Goal: Task Accomplishment & Management: Use online tool/utility

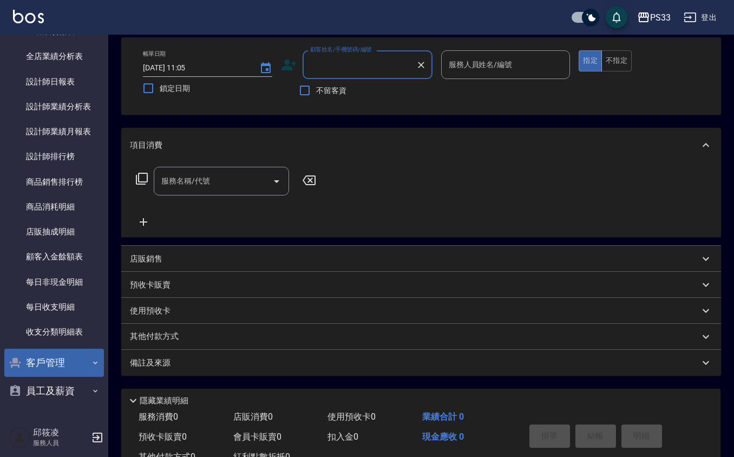
scroll to position [72, 0]
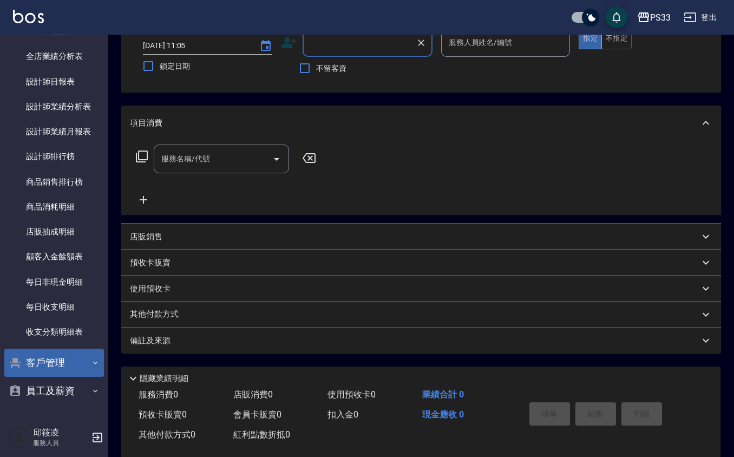
click at [56, 364] on button "客戶管理" at bounding box center [54, 363] width 100 height 28
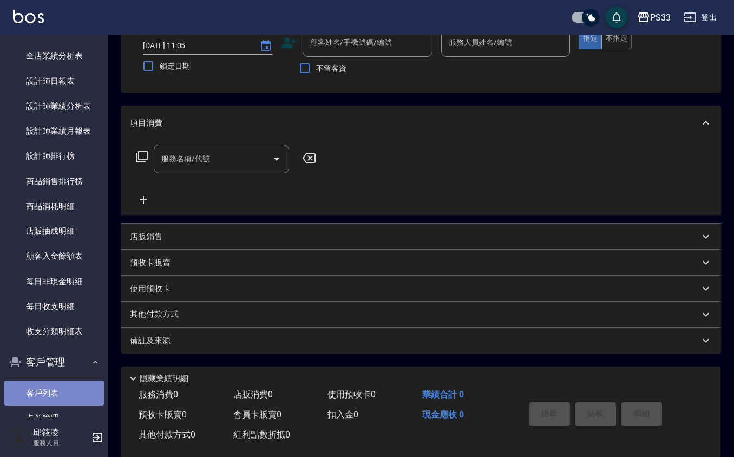
click at [65, 395] on link "客戶列表" at bounding box center [54, 393] width 100 height 25
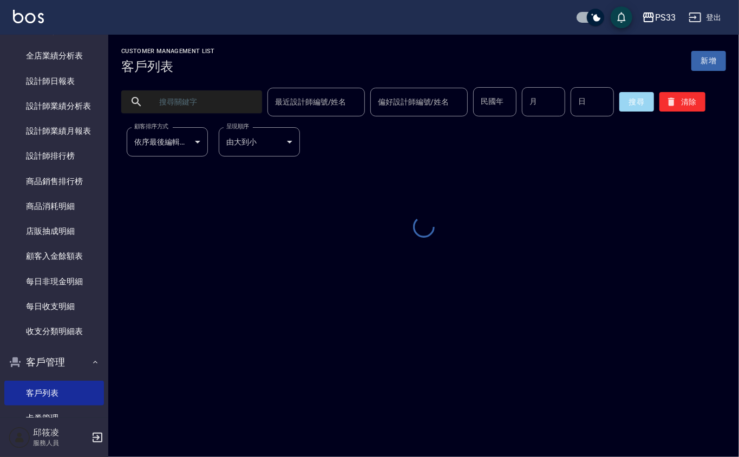
click at [173, 113] on input "text" at bounding box center [203, 101] width 102 height 29
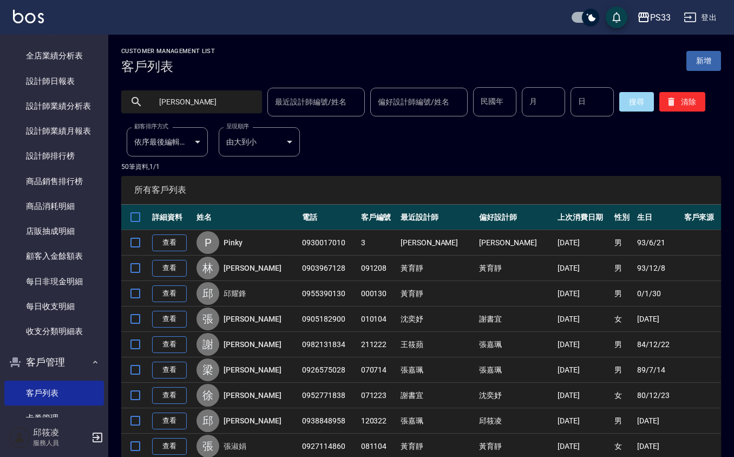
type input "[PERSON_NAME]"
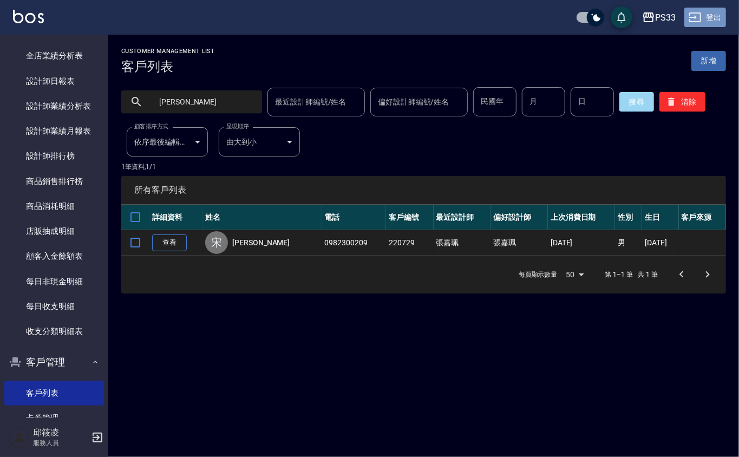
click at [685, 16] on button "登出" at bounding box center [705, 18] width 42 height 20
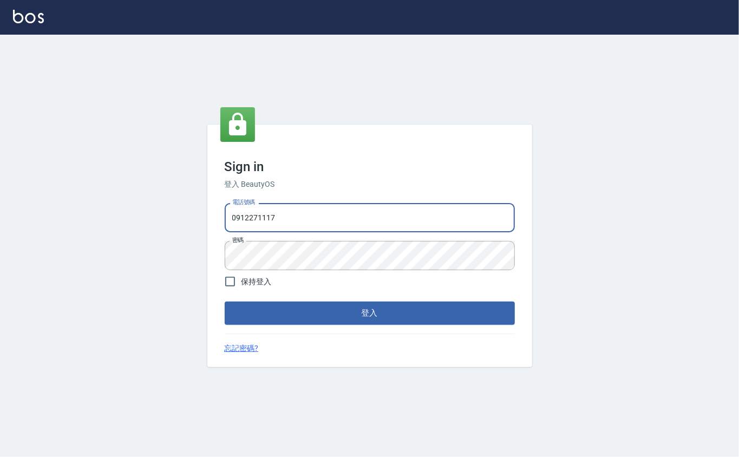
drag, startPoint x: 339, startPoint y: 219, endPoint x: 289, endPoint y: 237, distance: 53.1
click at [287, 233] on div "電話號碼 0912271117 電話號碼 密碼 密碼" at bounding box center [369, 237] width 299 height 76
drag, startPoint x: 311, startPoint y: 224, endPoint x: 159, endPoint y: 221, distance: 151.6
click at [159, 221] on div "Sign in 登入 BeautyOS 電話號碼 0912271117 電話號碼 密碼 密碼 保持登入 登入 忘記密碼?" at bounding box center [369, 246] width 739 height 422
type input "0989724214"
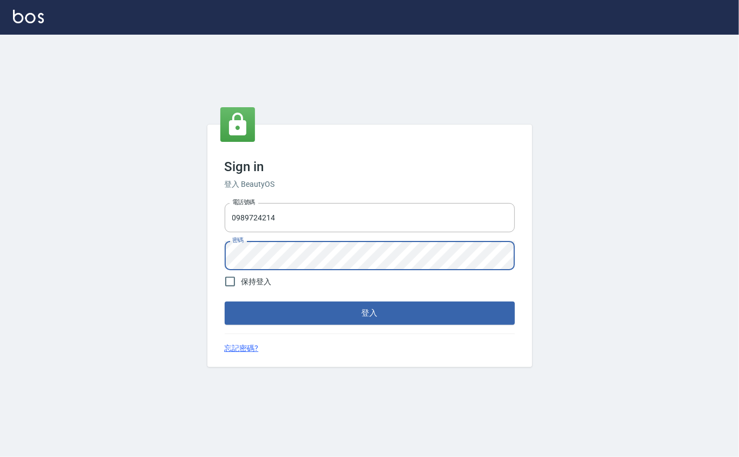
click at [181, 269] on div "Sign in 登入 BeautyOS 電話號碼 0989724214 電話號碼 密碼 密碼 保持登入 登入 忘記密碼?" at bounding box center [369, 246] width 739 height 422
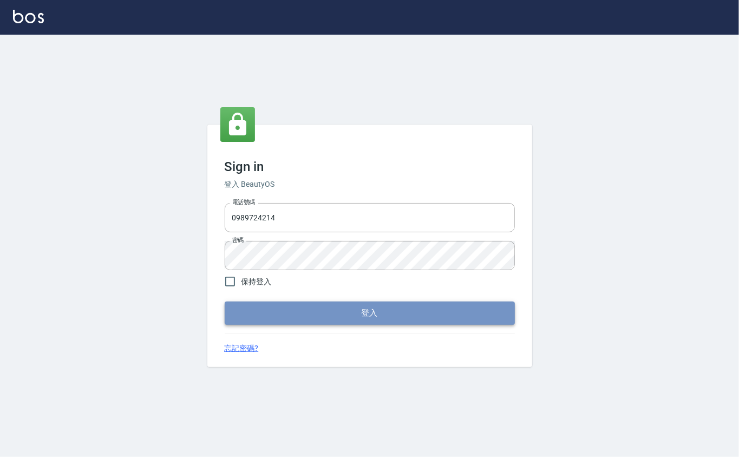
click at [247, 306] on button "登入" at bounding box center [370, 313] width 290 height 23
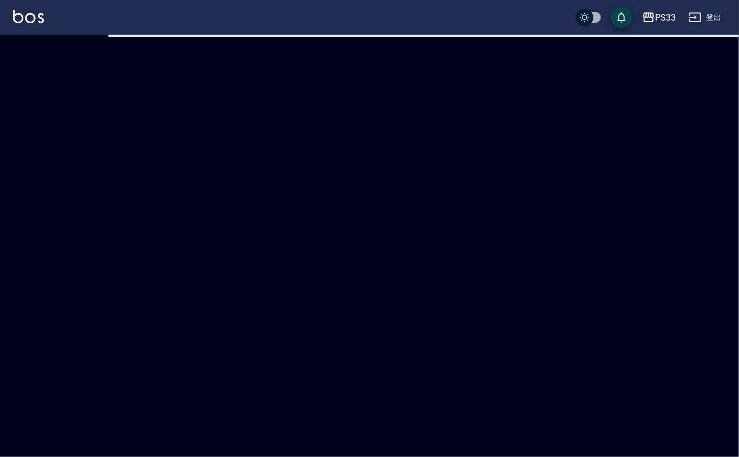
checkbox input "true"
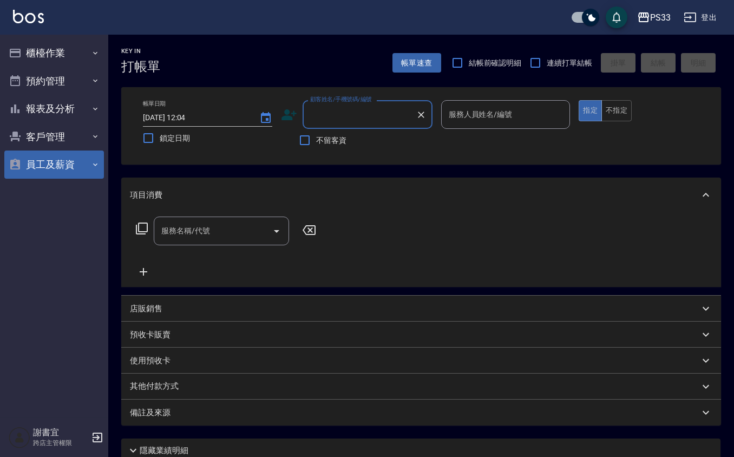
click at [50, 163] on button "員工及薪資" at bounding box center [54, 164] width 100 height 28
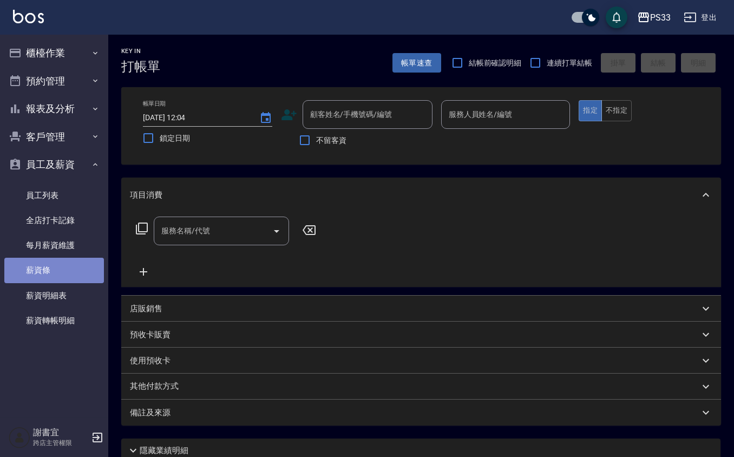
click at [54, 276] on link "薪資條" at bounding box center [54, 270] width 100 height 25
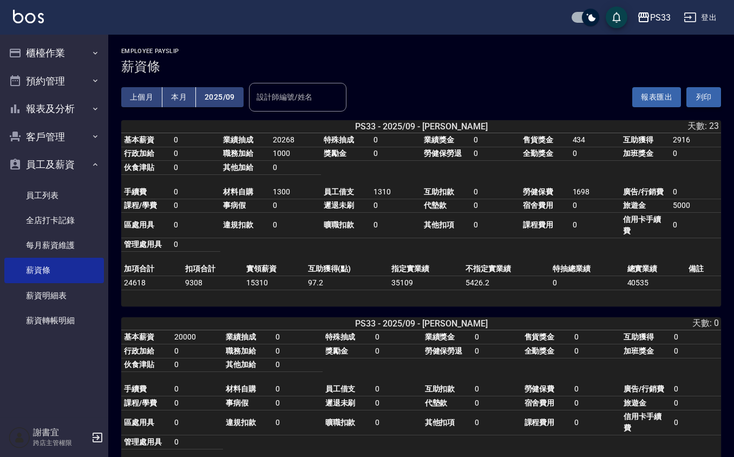
click at [695, 95] on button "列印" at bounding box center [703, 97] width 35 height 20
click at [657, 14] on div "PS33" at bounding box center [660, 18] width 21 height 14
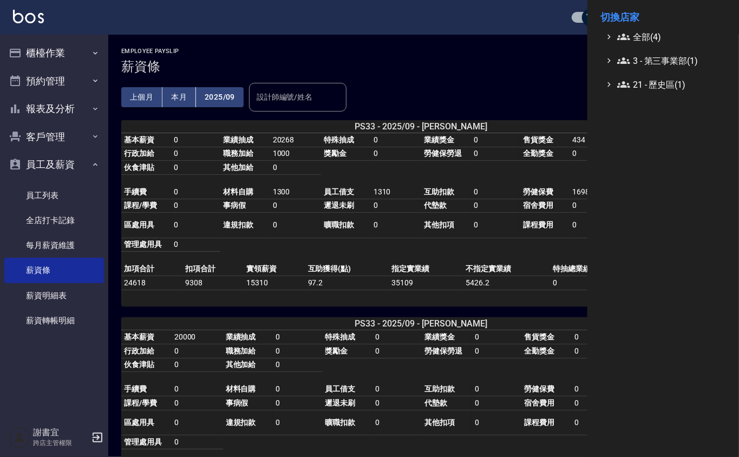
drag, startPoint x: 657, startPoint y: 14, endPoint x: 0, endPoint y: 490, distance: 812.0
drag, startPoint x: 0, startPoint y: 490, endPoint x: 683, endPoint y: 59, distance: 808.0
click at [683, 59] on span "3 - 第三事業部(1)" at bounding box center [669, 60] width 104 height 13
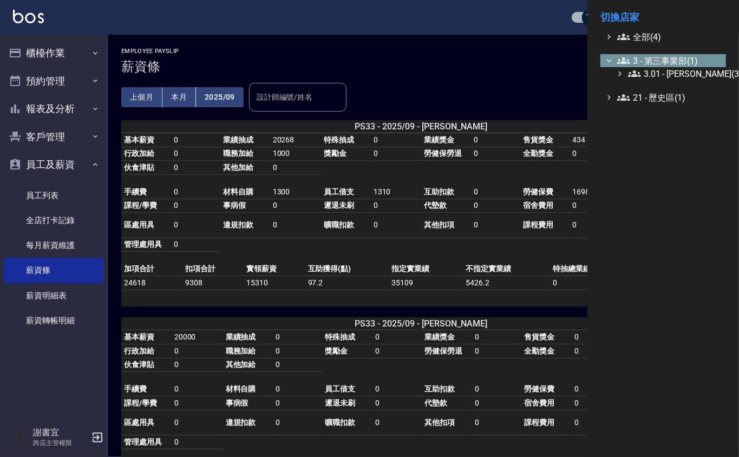
click at [686, 63] on span "3 - 第三事業部(1)" at bounding box center [669, 60] width 104 height 13
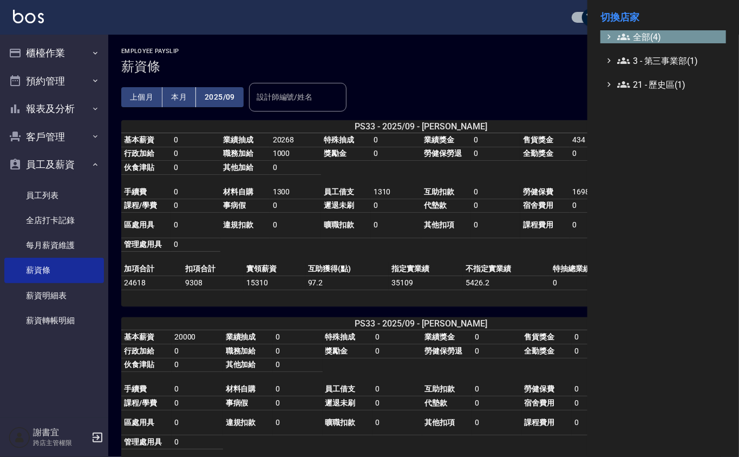
click at [678, 42] on span "全部(4)" at bounding box center [669, 36] width 104 height 13
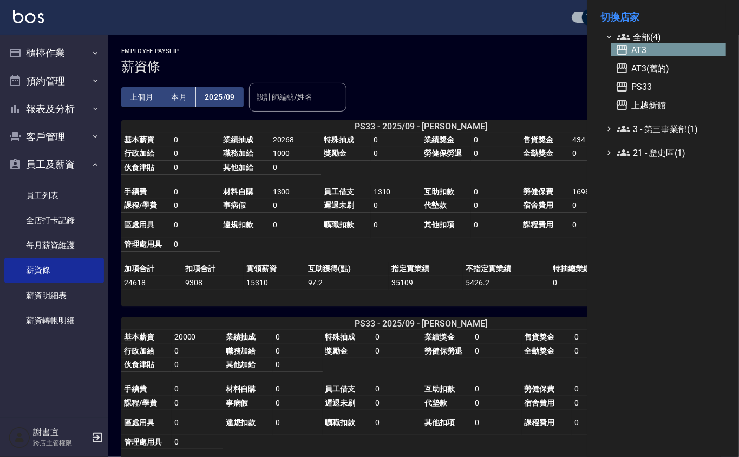
click at [677, 55] on span "AT3" at bounding box center [669, 49] width 106 height 13
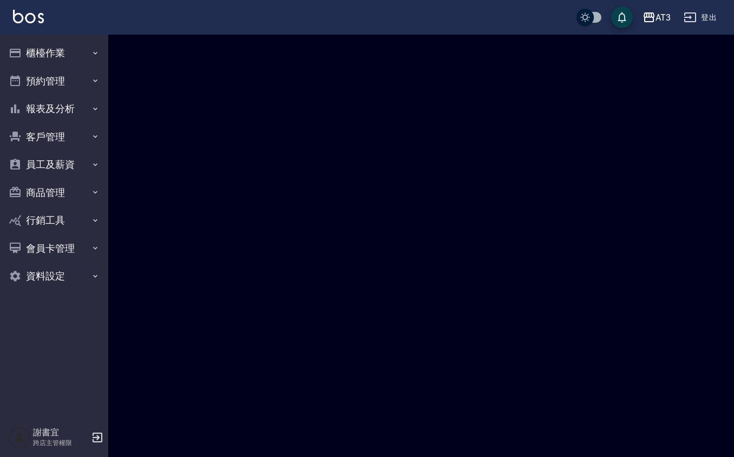
checkbox input "true"
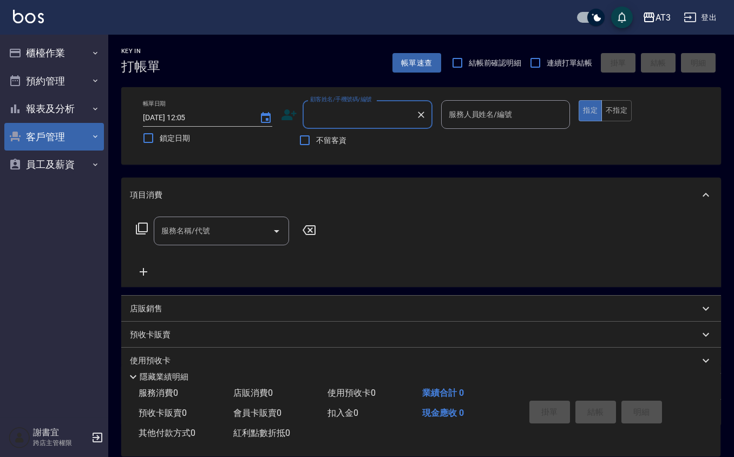
click at [69, 124] on button "客戶管理" at bounding box center [54, 137] width 100 height 28
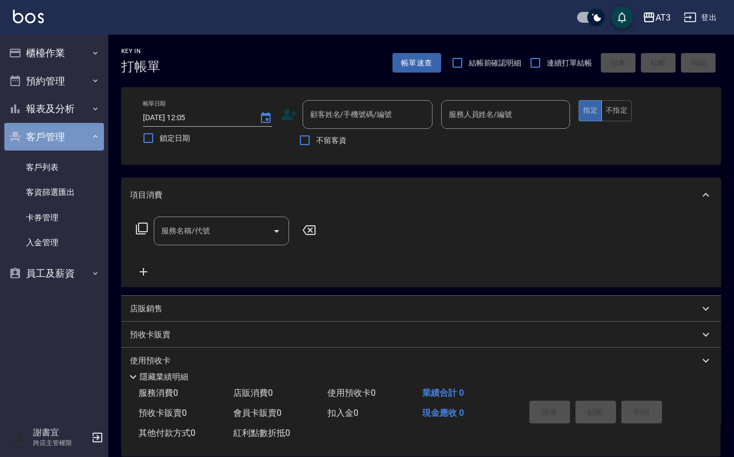
click at [72, 125] on button "客戶管理" at bounding box center [54, 137] width 100 height 28
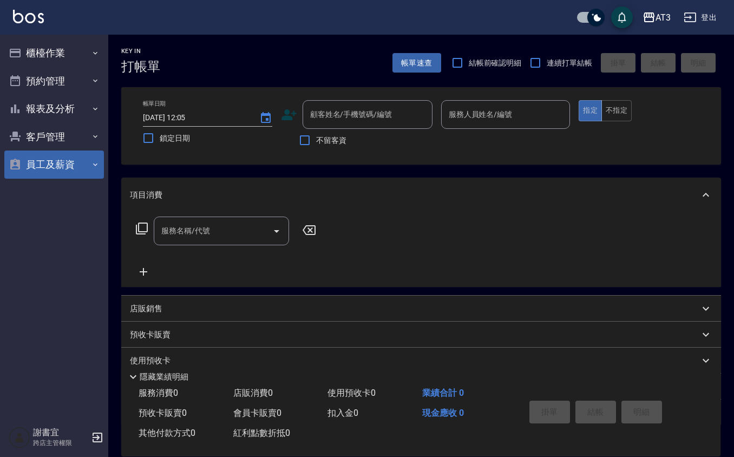
drag, startPoint x: 76, startPoint y: 181, endPoint x: 80, endPoint y: 172, distance: 9.5
click at [78, 178] on ul "櫃檯作業 打帳單 帳單列表 掛單列表 營業儀表板 現金收支登錄 高階收支登錄 材料自購登錄 每日結帳 排班表 現場電腦打卡 預約管理 預約管理 單日預約紀錄 …" at bounding box center [54, 109] width 100 height 148
click at [80, 172] on button "員工及薪資" at bounding box center [54, 164] width 100 height 28
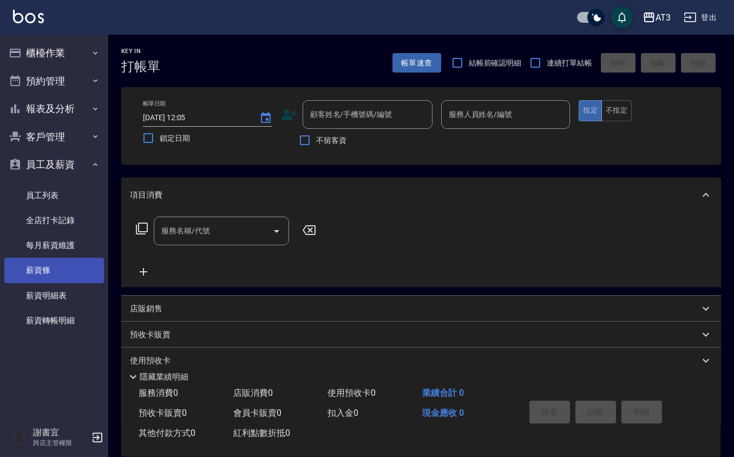
click at [49, 267] on link "薪資條" at bounding box center [54, 270] width 100 height 25
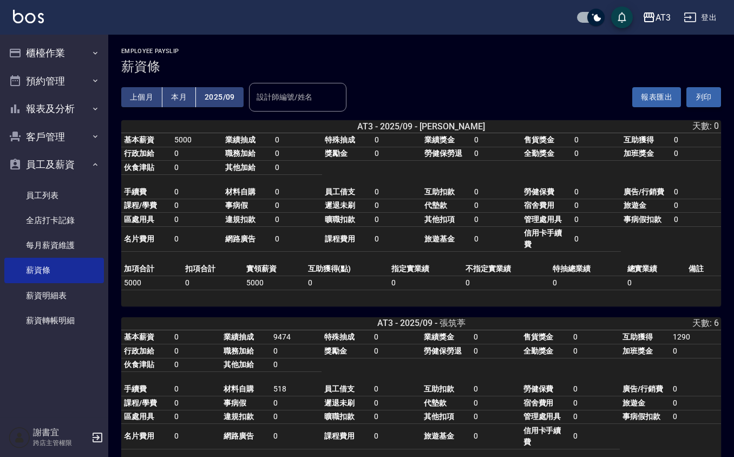
click at [700, 96] on button "列印" at bounding box center [703, 97] width 35 height 20
click at [666, 13] on div "AT3" at bounding box center [663, 18] width 15 height 14
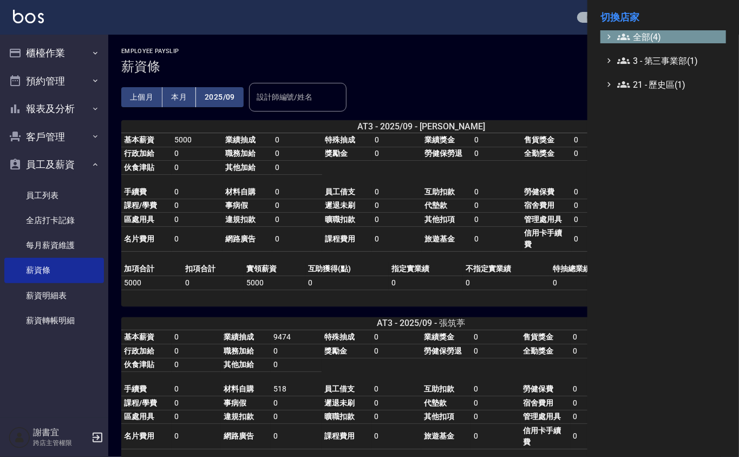
click at [665, 31] on span "全部(4)" at bounding box center [669, 36] width 104 height 13
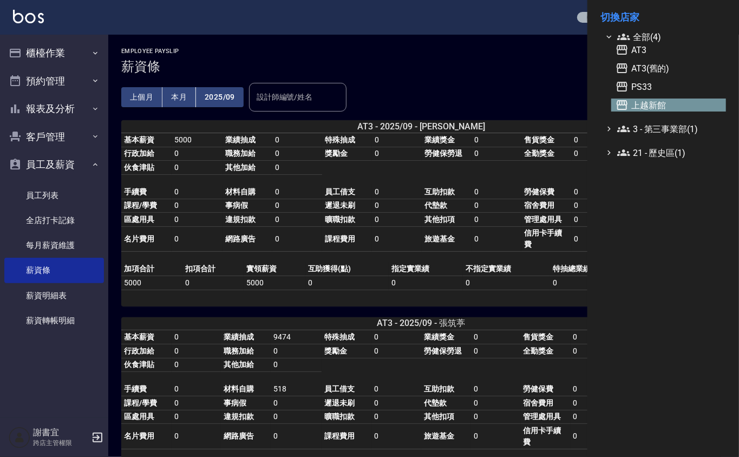
click at [669, 104] on span "上越新館" at bounding box center [669, 105] width 106 height 13
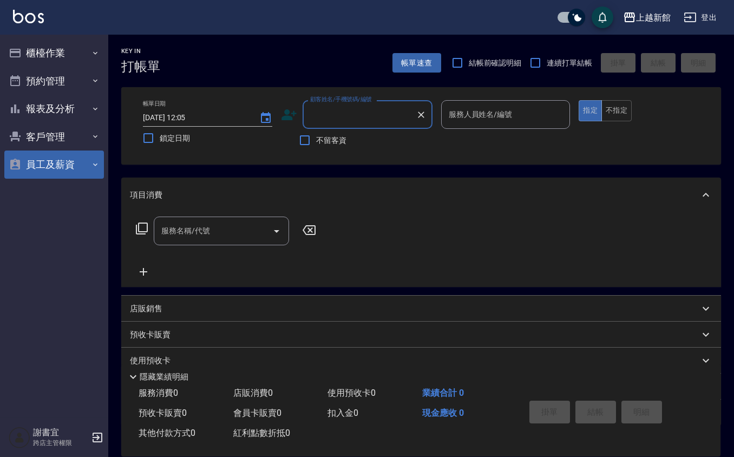
click at [64, 161] on button "員工及薪資" at bounding box center [54, 164] width 100 height 28
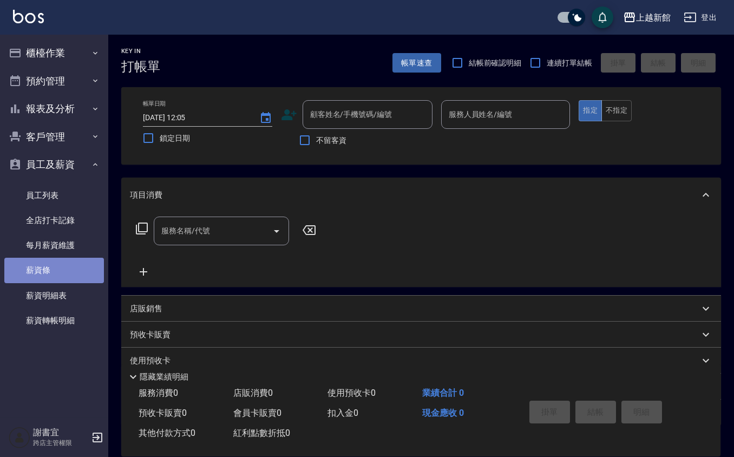
click at [87, 278] on link "薪資條" at bounding box center [54, 270] width 100 height 25
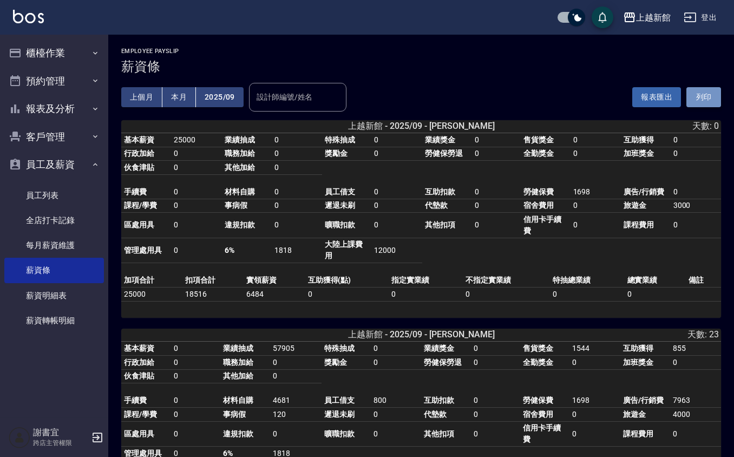
click at [719, 94] on button "列印" at bounding box center [703, 97] width 35 height 20
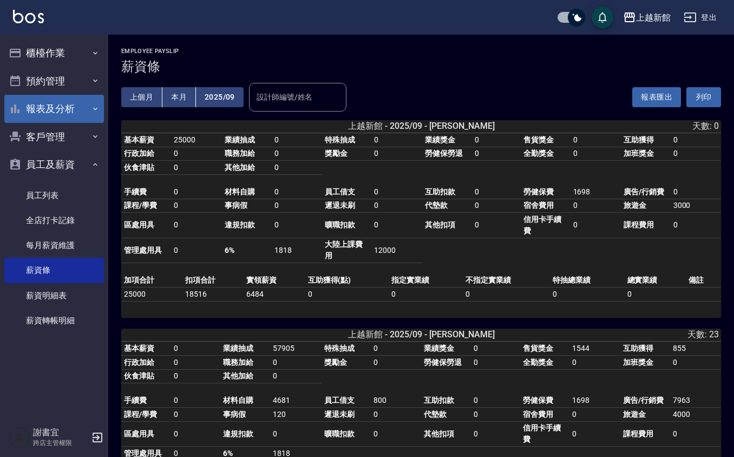
click at [69, 112] on button "報表及分析" at bounding box center [54, 109] width 100 height 28
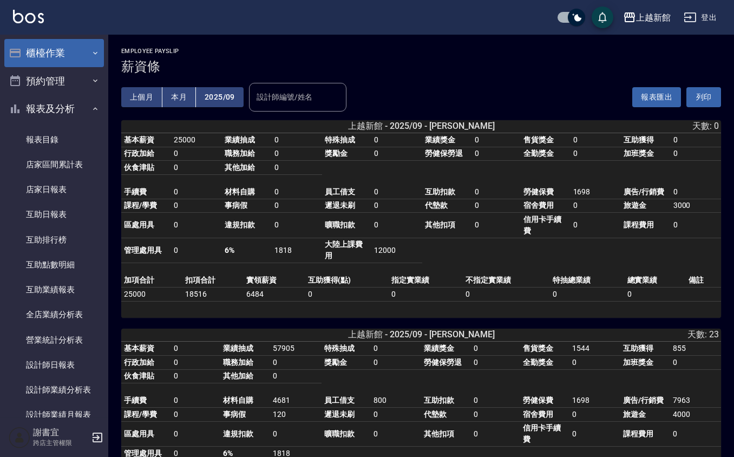
click at [53, 56] on button "櫃檯作業" at bounding box center [54, 53] width 100 height 28
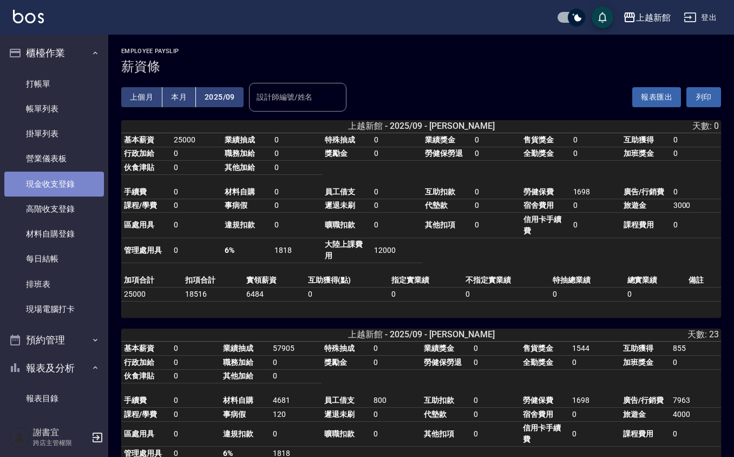
click at [64, 189] on link "現金收支登錄" at bounding box center [54, 184] width 100 height 25
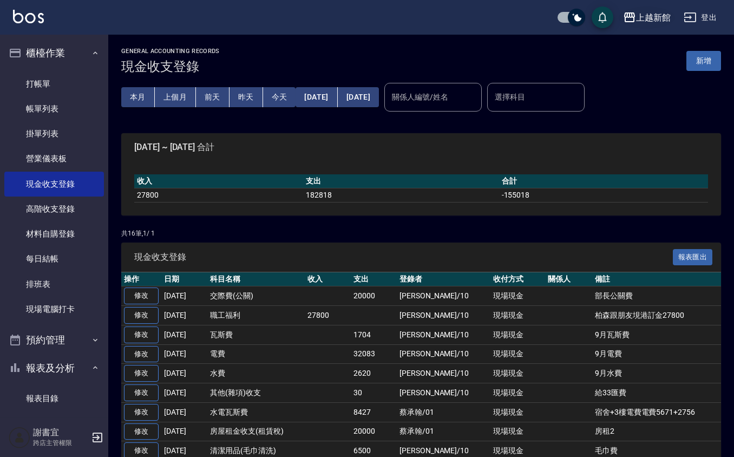
click at [671, 11] on button "上越新館" at bounding box center [647, 17] width 56 height 22
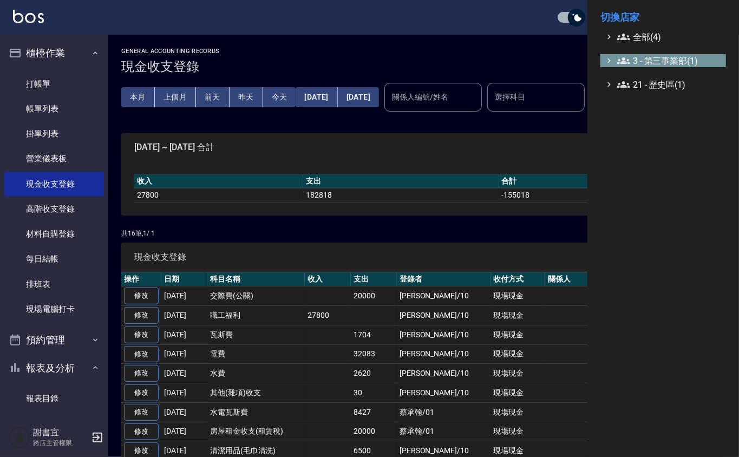
click at [667, 61] on span "3 - 第三事業部(1)" at bounding box center [669, 60] width 104 height 13
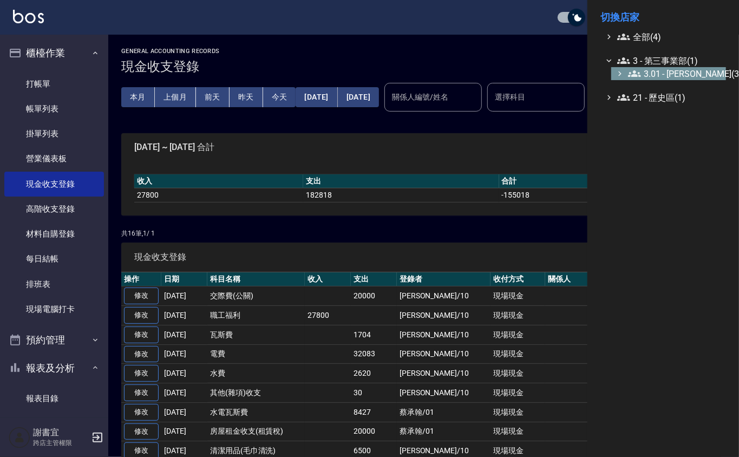
click at [667, 72] on span "3.01 - 蔡承翰(3)" at bounding box center [675, 73] width 94 height 13
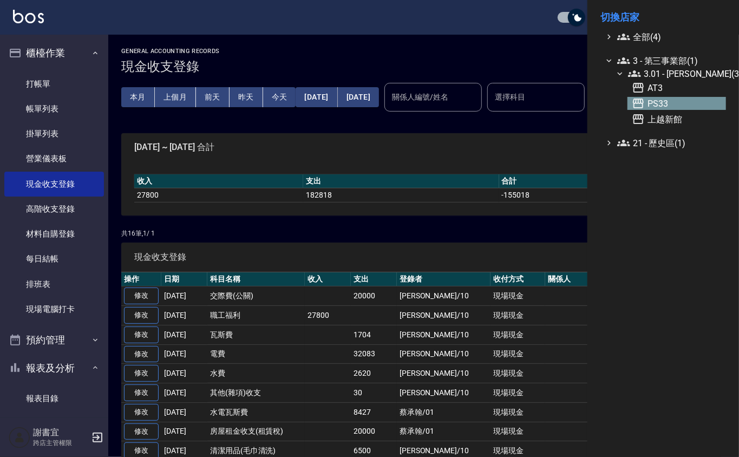
click at [659, 104] on span "PS33" at bounding box center [677, 103] width 90 height 13
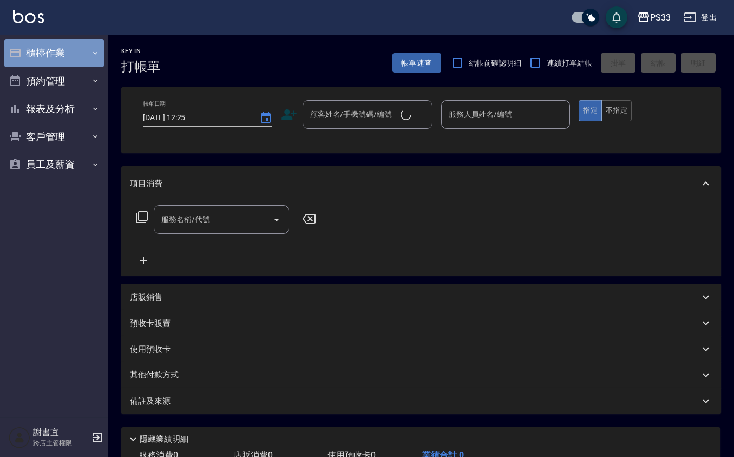
click at [35, 54] on button "櫃檯作業" at bounding box center [54, 53] width 100 height 28
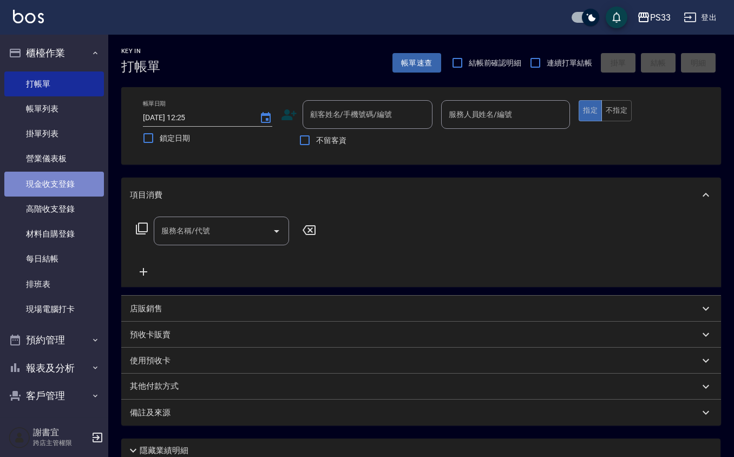
click at [56, 182] on link "現金收支登錄" at bounding box center [54, 184] width 100 height 25
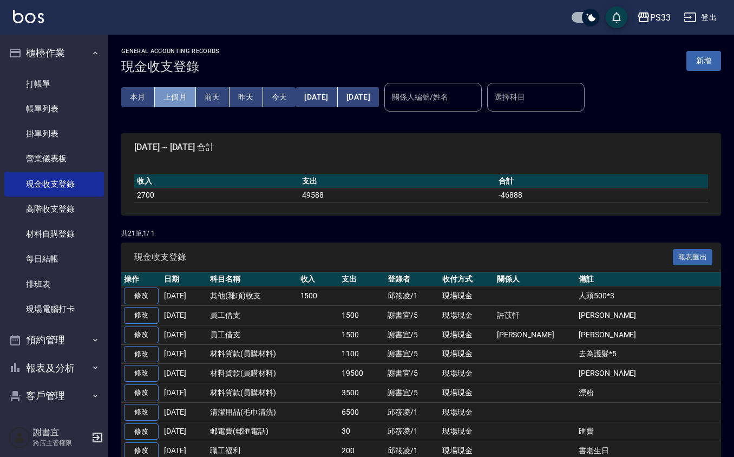
click at [174, 95] on button "上個月" at bounding box center [175, 97] width 41 height 20
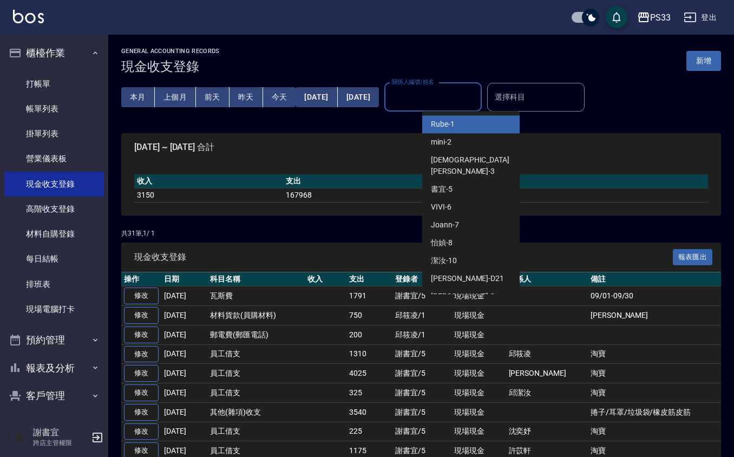
click at [456, 91] on input "關係人編號/姓名" at bounding box center [433, 97] width 88 height 19
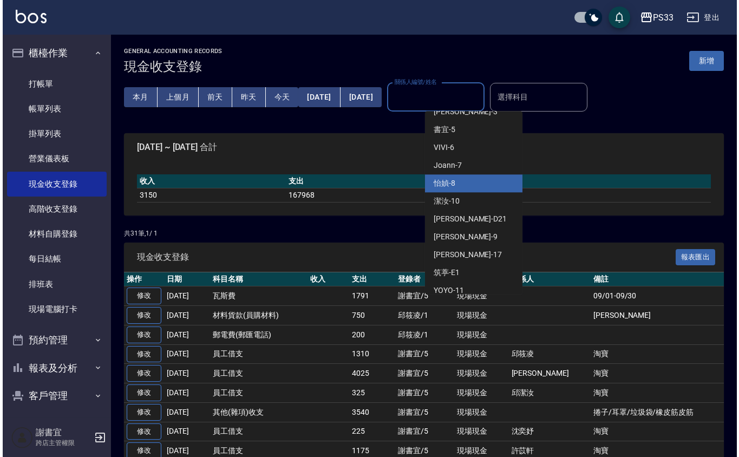
scroll to position [66, 0]
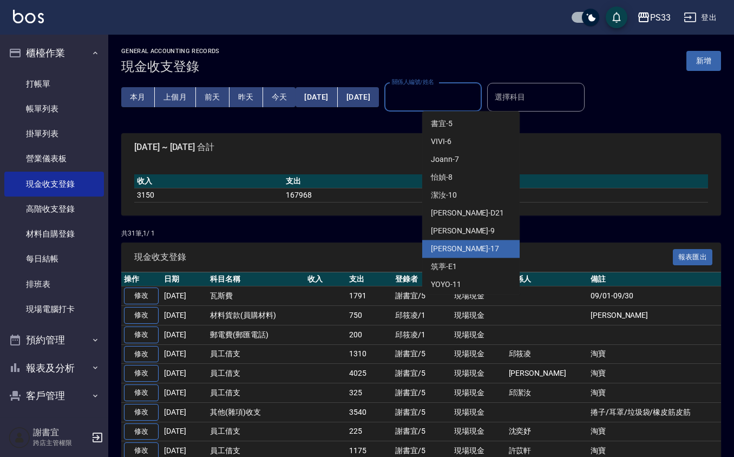
click at [466, 241] on div "[PERSON_NAME] -17" at bounding box center [470, 249] width 97 height 18
type input "[PERSON_NAME]-17"
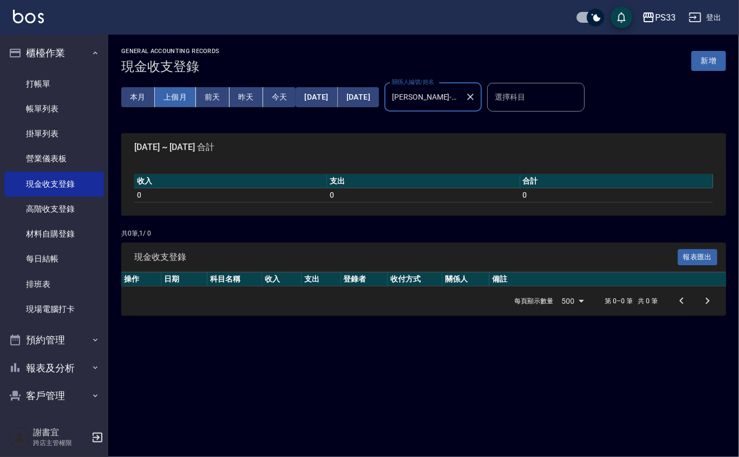
click at [178, 89] on button "上個月" at bounding box center [175, 97] width 41 height 20
click at [312, 100] on button "[DATE]" at bounding box center [317, 97] width 42 height 20
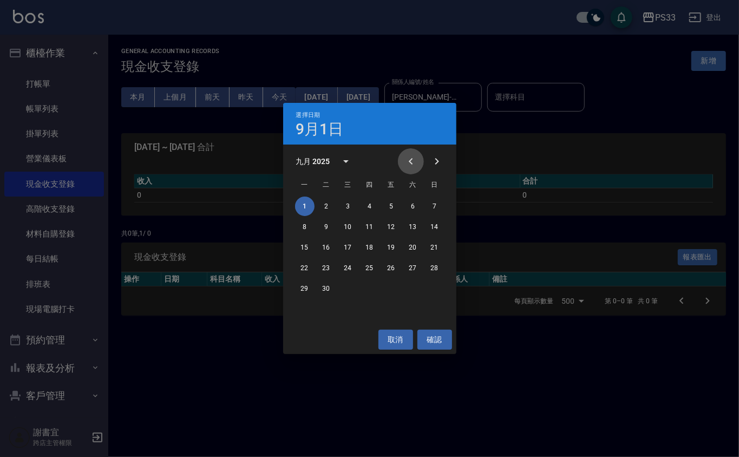
click at [410, 165] on icon "Previous month" at bounding box center [410, 161] width 13 height 13
click at [384, 208] on button "1" at bounding box center [391, 206] width 19 height 19
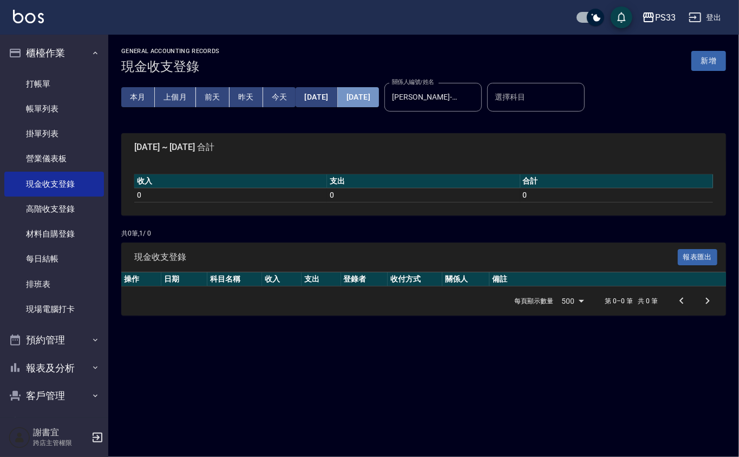
click at [379, 102] on button "[DATE]" at bounding box center [358, 97] width 41 height 20
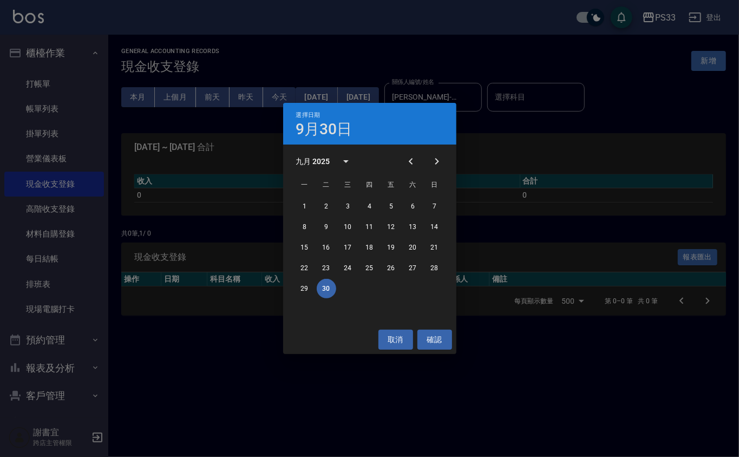
click at [521, 139] on div "選擇日期 9月30日 九月 2025 一 二 三 四 五 六 日 1 2 3 4 5 6 7 8 9 10 11 12 13 14 15 16 17 18 1…" at bounding box center [369, 228] width 739 height 457
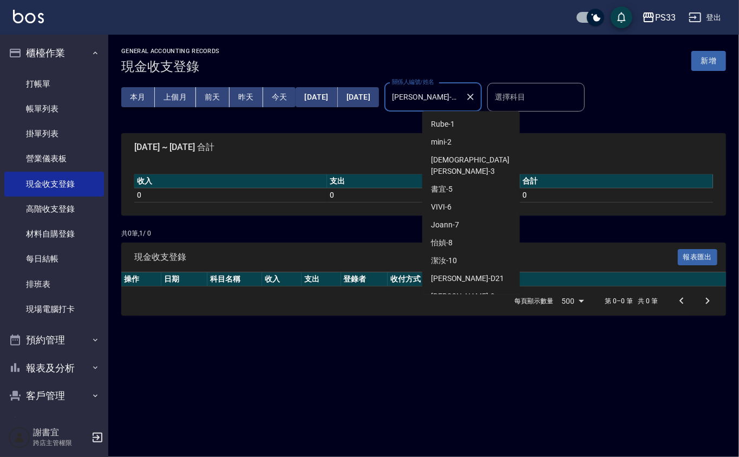
click at [461, 96] on input "[PERSON_NAME]-17" at bounding box center [424, 97] width 71 height 19
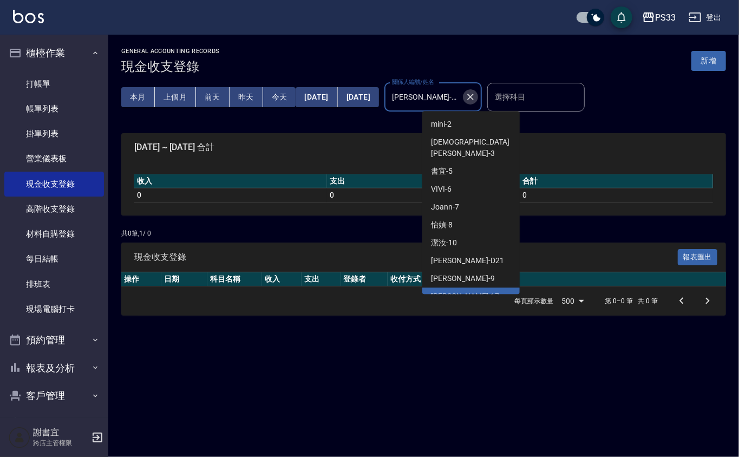
click at [476, 92] on icon "Clear" at bounding box center [470, 96] width 11 height 11
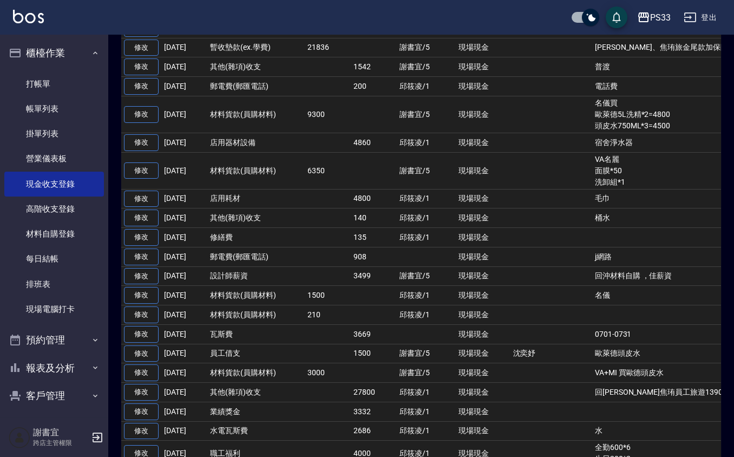
scroll to position [794, 0]
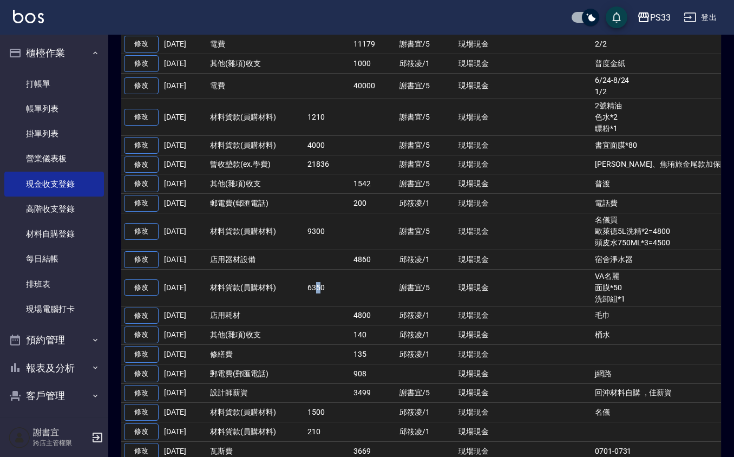
drag, startPoint x: 315, startPoint y: 310, endPoint x: 323, endPoint y: 318, distance: 11.9
click at [323, 306] on td "6350" at bounding box center [328, 287] width 46 height 37
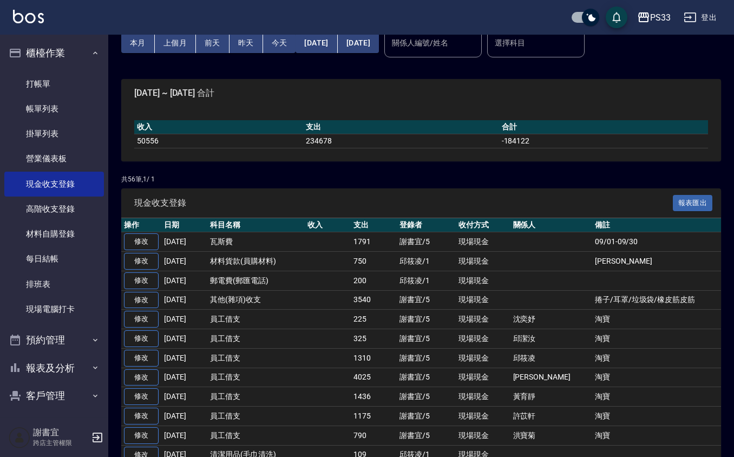
scroll to position [0, 0]
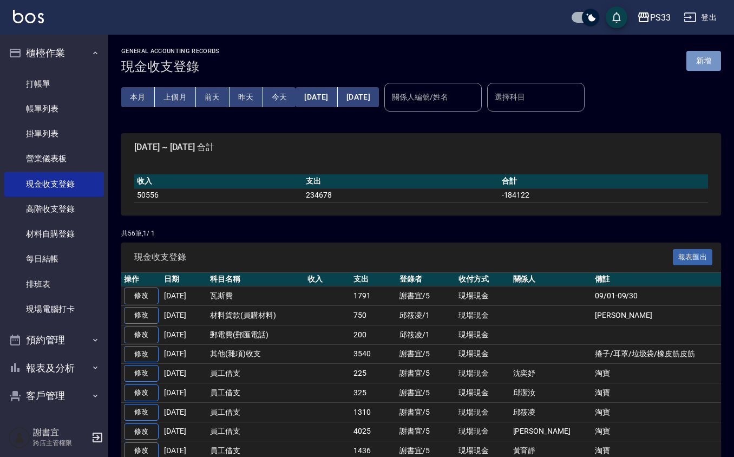
click at [709, 57] on button "新增" at bounding box center [703, 61] width 35 height 20
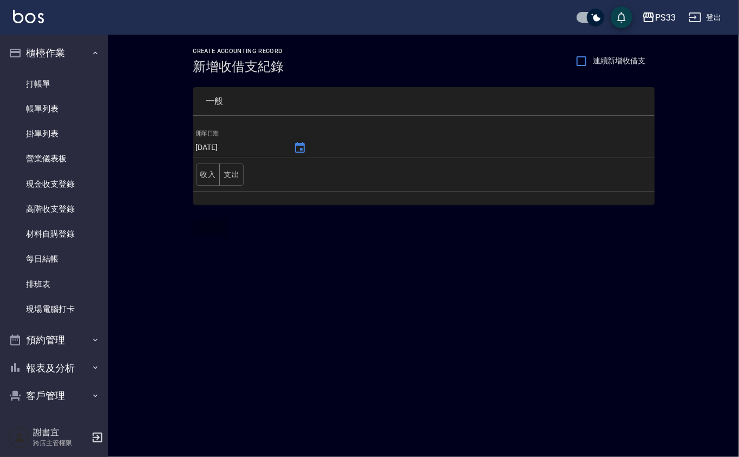
click at [293, 146] on icon "Choose date, selected date is 2025-10-13" at bounding box center [299, 147] width 13 height 13
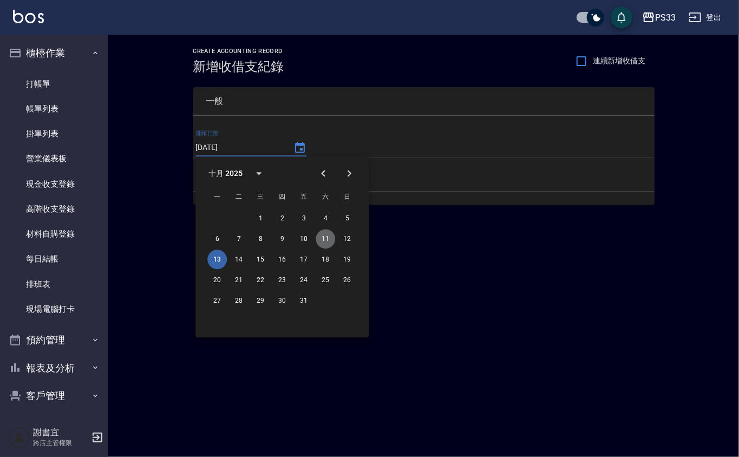
click at [329, 237] on button "11" at bounding box center [325, 238] width 19 height 19
type input "[DATE]"
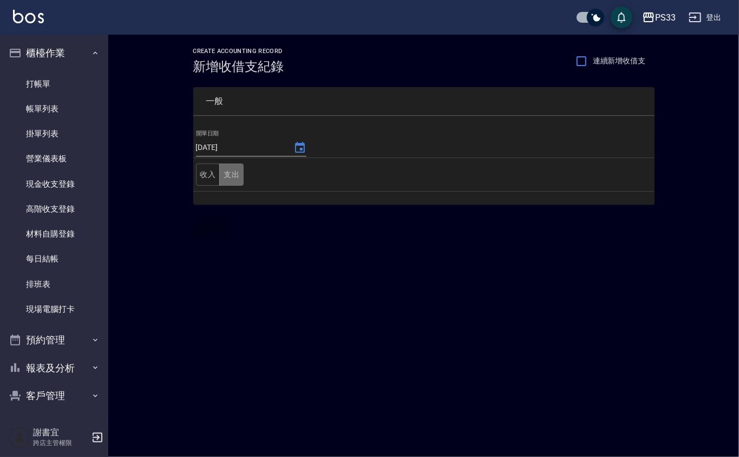
click at [234, 178] on button "支出" at bounding box center [231, 174] width 24 height 22
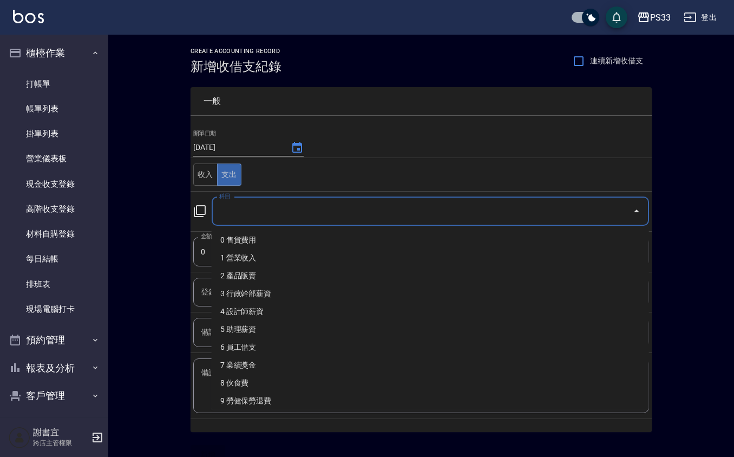
click at [277, 209] on input "科目" at bounding box center [422, 211] width 411 height 19
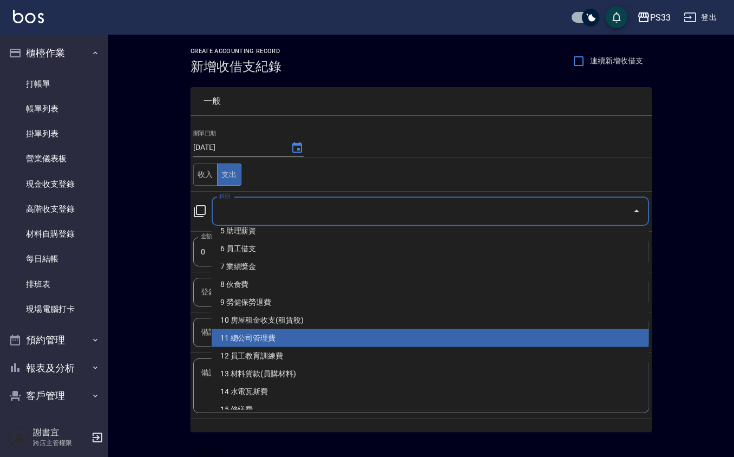
scroll to position [144, 0]
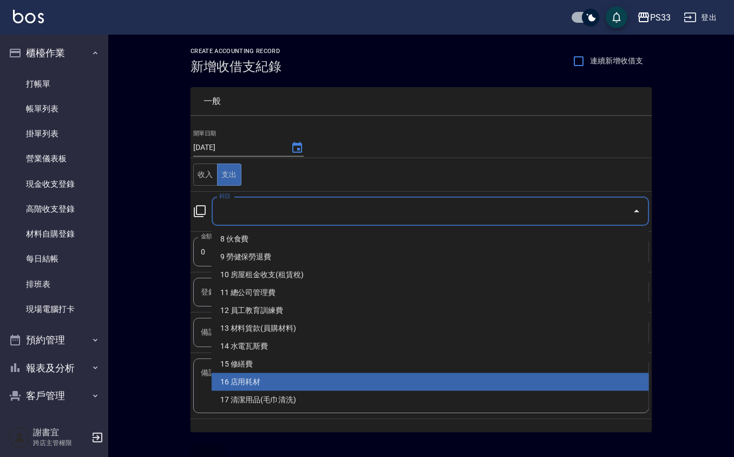
drag, startPoint x: 280, startPoint y: 322, endPoint x: 286, endPoint y: 396, distance: 75.0
click at [286, 396] on ul "0 售貨費用 1 營業收入 2 產品販賣 3 行政幹部薪資 4 設計師薪資 5 助理薪資 6 員工借支 7 業績獎金 8 伙食費 9 勞健保勞退費 10 房屋…" at bounding box center [430, 318] width 437 height 183
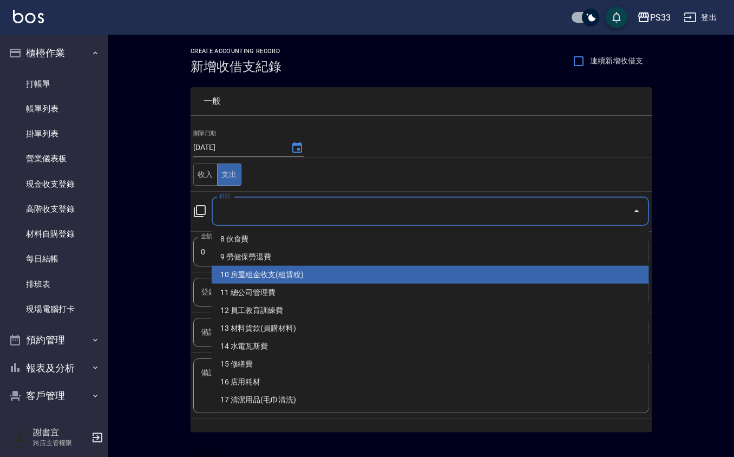
drag, startPoint x: 308, startPoint y: 329, endPoint x: 315, endPoint y: 277, distance: 52.4
click at [315, 277] on ul "0 售貨費用 1 營業收入 2 產品販賣 3 行政幹部薪資 4 設計師薪資 5 助理薪資 6 員工借支 7 業績獎金 8 伙食費 9 勞健保勞退費 10 房屋…" at bounding box center [430, 318] width 437 height 183
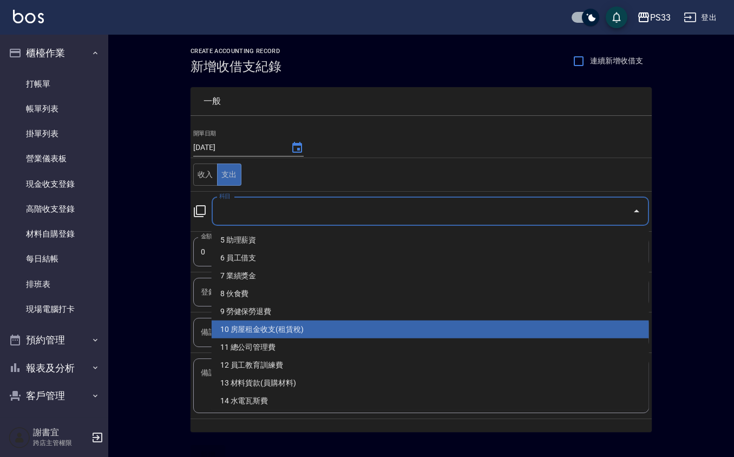
scroll to position [0, 0]
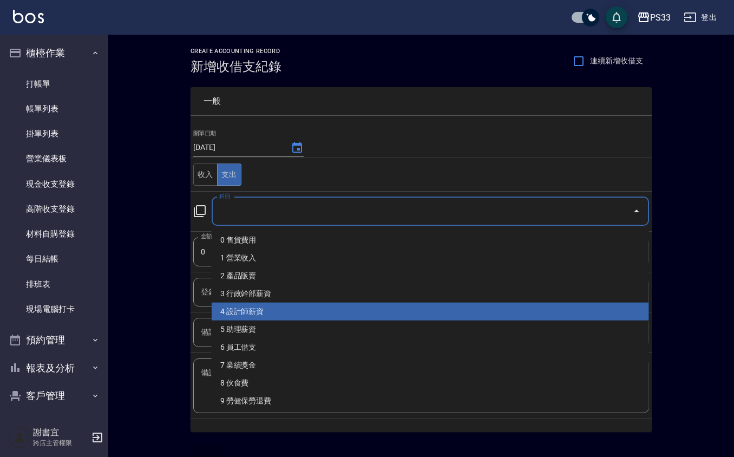
click at [251, 308] on li "4 設計師薪資" at bounding box center [430, 312] width 437 height 18
type input "4 設計師薪資"
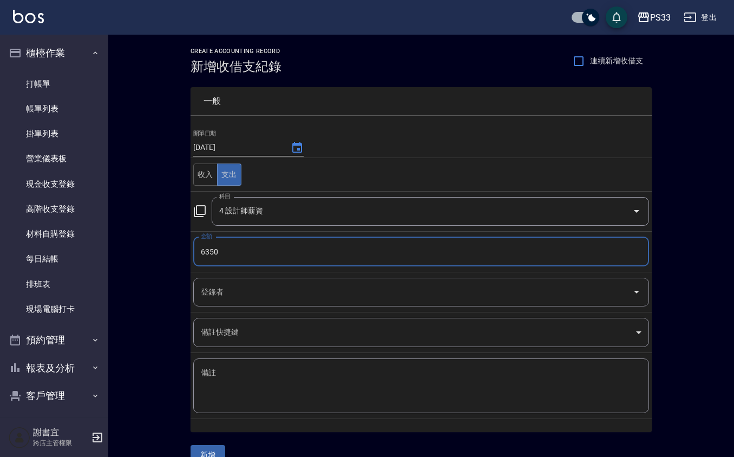
click at [251, 304] on div "登錄者" at bounding box center [421, 292] width 456 height 29
type input "6350"
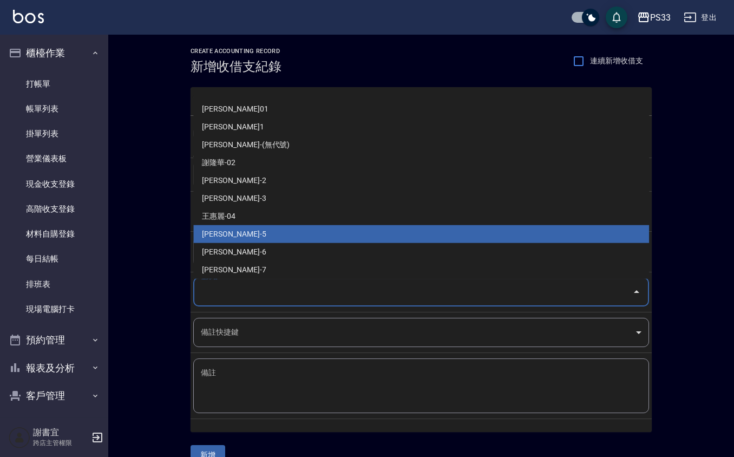
click at [250, 238] on li "[PERSON_NAME]-5" at bounding box center [421, 234] width 456 height 18
type input "[PERSON_NAME]-5"
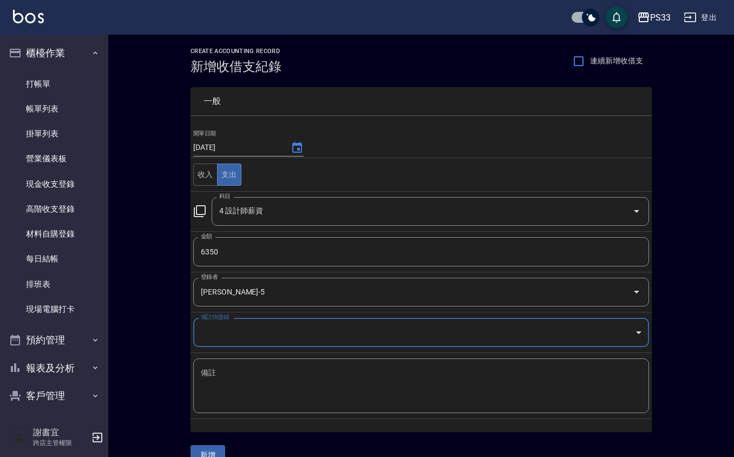
click at [232, 368] on textarea "備註" at bounding box center [421, 386] width 441 height 37
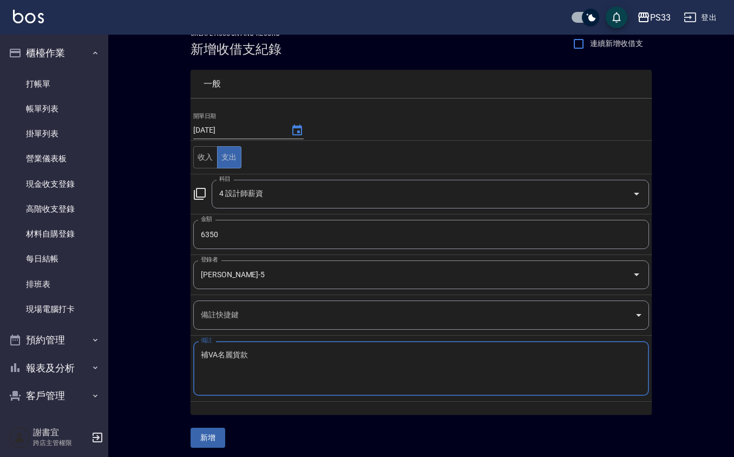
scroll to position [22, 0]
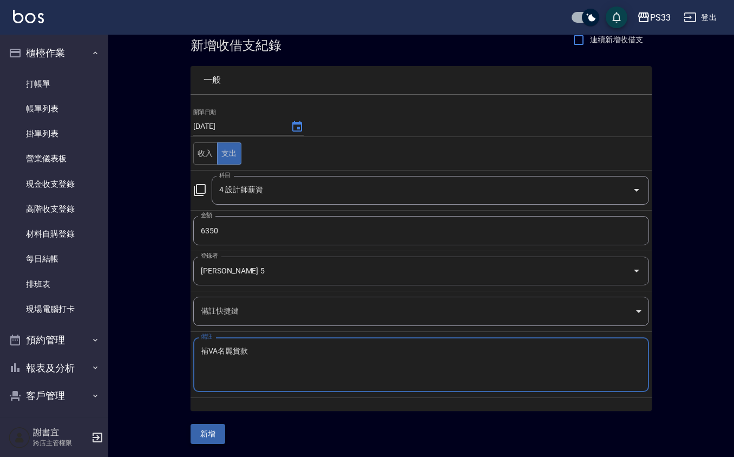
type textarea "補VA名麗貨款"
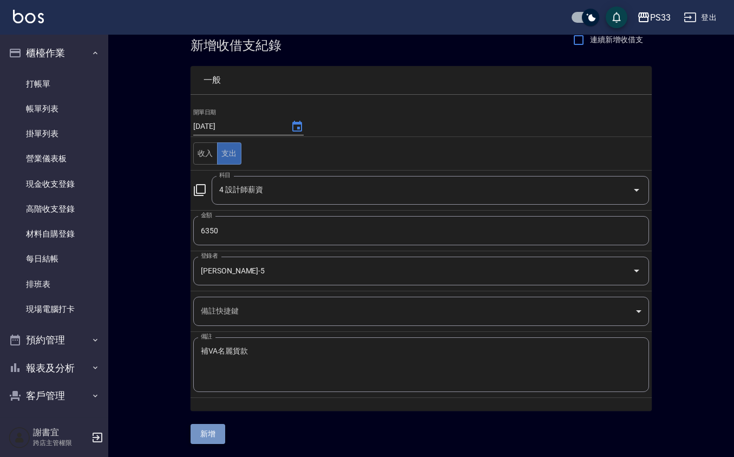
click at [201, 427] on button "新增" at bounding box center [208, 434] width 35 height 20
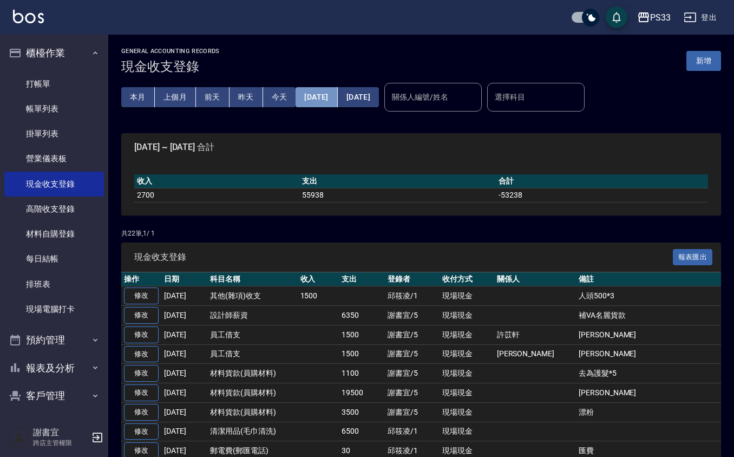
click at [317, 100] on button "[DATE]" at bounding box center [317, 97] width 42 height 20
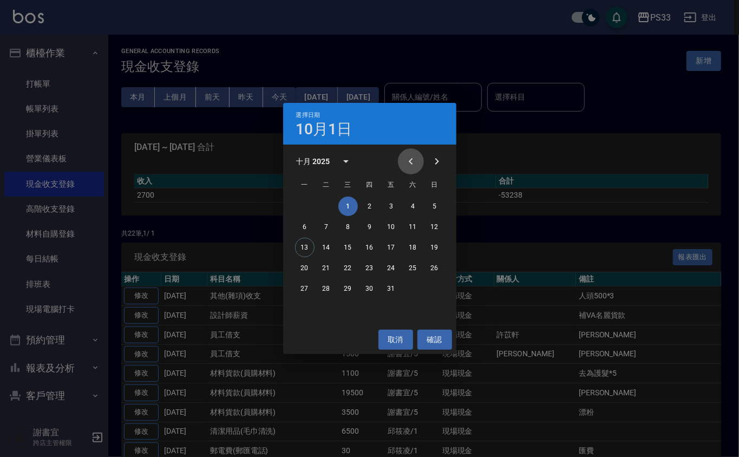
click at [412, 159] on icon "Previous month" at bounding box center [410, 161] width 13 height 13
click at [306, 198] on button "1" at bounding box center [304, 206] width 19 height 19
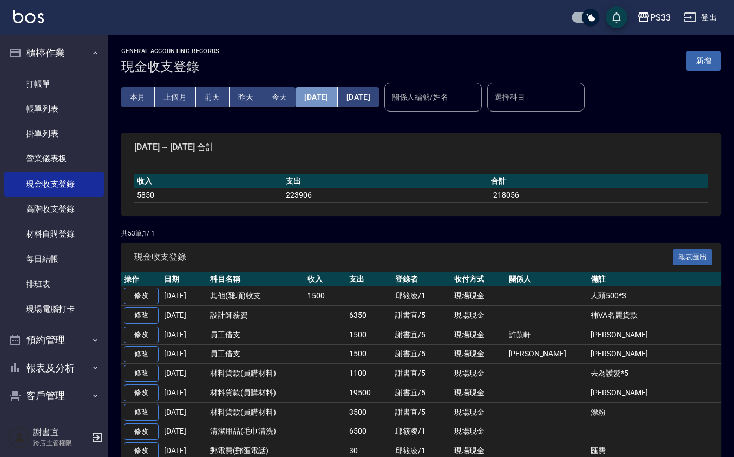
click at [337, 92] on button "[DATE]" at bounding box center [317, 97] width 42 height 20
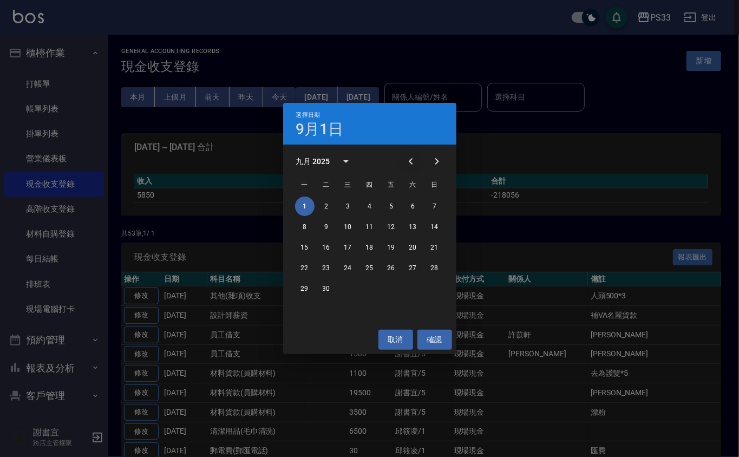
click at [410, 161] on icon "Previous month" at bounding box center [410, 161] width 13 height 13
drag, startPoint x: 390, startPoint y: 206, endPoint x: 416, endPoint y: 232, distance: 36.7
click at [392, 204] on button "1" at bounding box center [391, 206] width 19 height 19
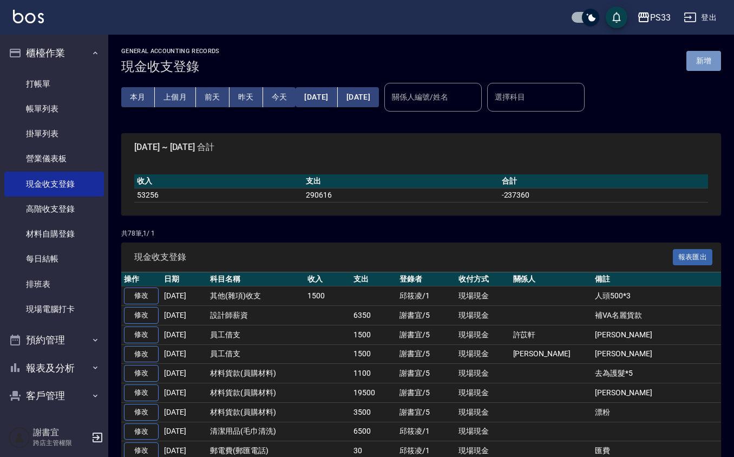
click at [709, 67] on button "新增" at bounding box center [703, 61] width 35 height 20
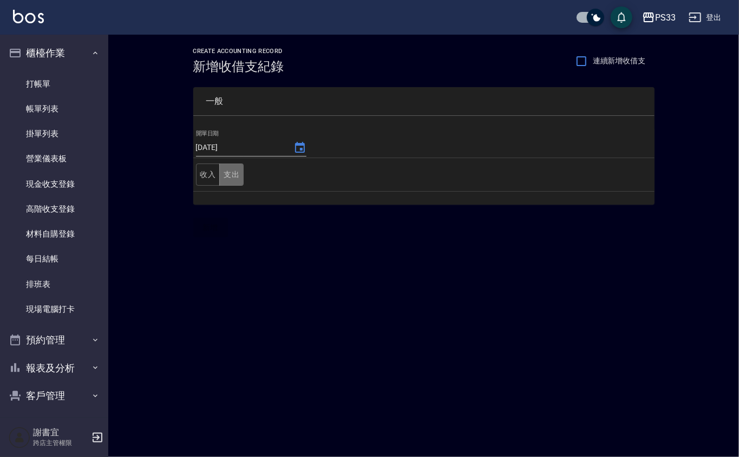
click at [241, 171] on button "支出" at bounding box center [231, 174] width 24 height 22
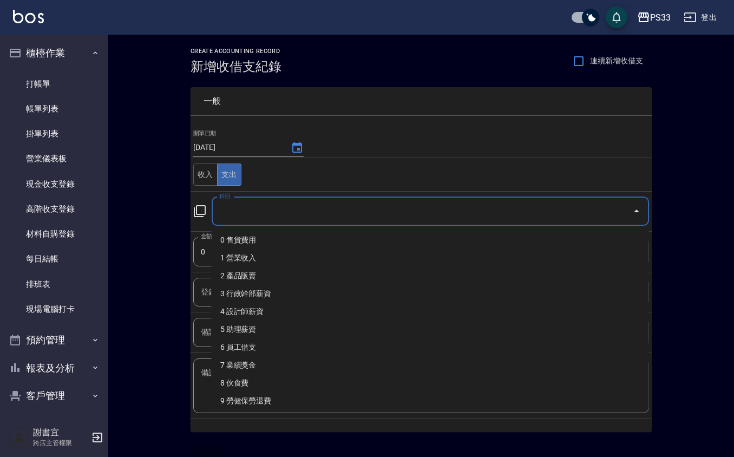
click at [351, 219] on input "科目" at bounding box center [422, 211] width 411 height 19
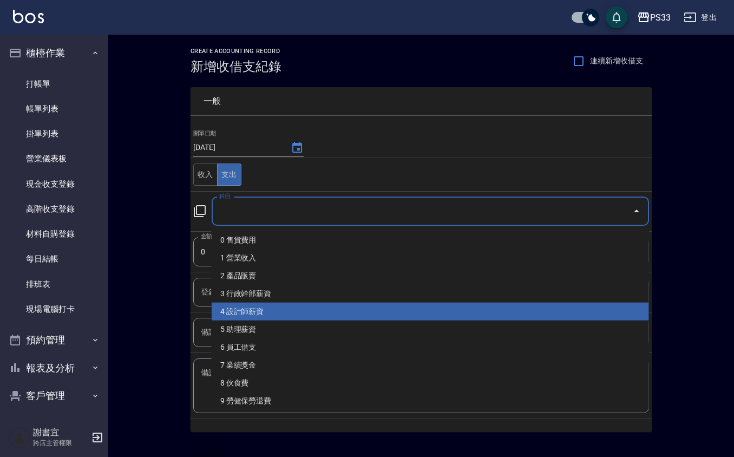
click at [276, 315] on li "4 設計師薪資" at bounding box center [430, 312] width 437 height 18
type input "4 設計師薪資"
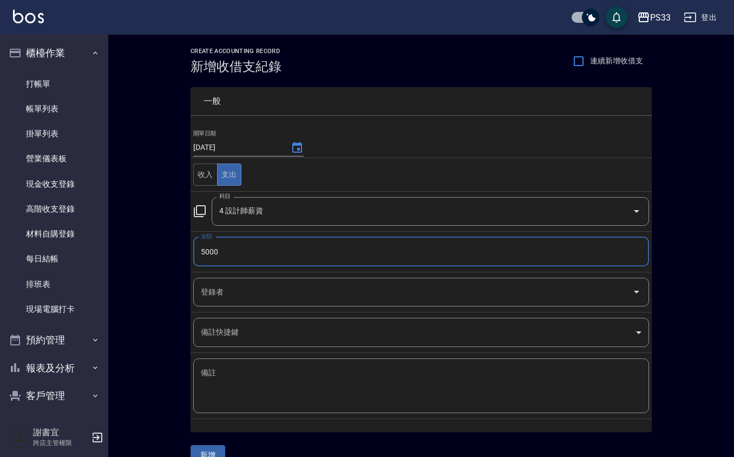
type input "5000"
click at [246, 297] on input "登錄者" at bounding box center [413, 292] width 430 height 19
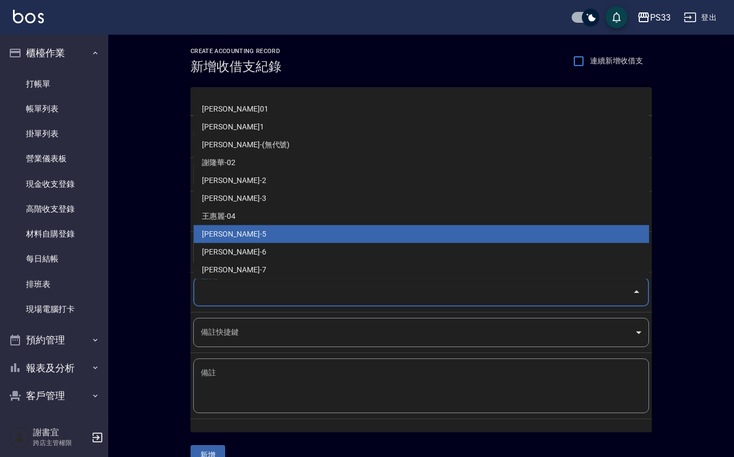
click at [281, 228] on li "[PERSON_NAME]-5" at bounding box center [421, 234] width 456 height 18
type input "[PERSON_NAME]-5"
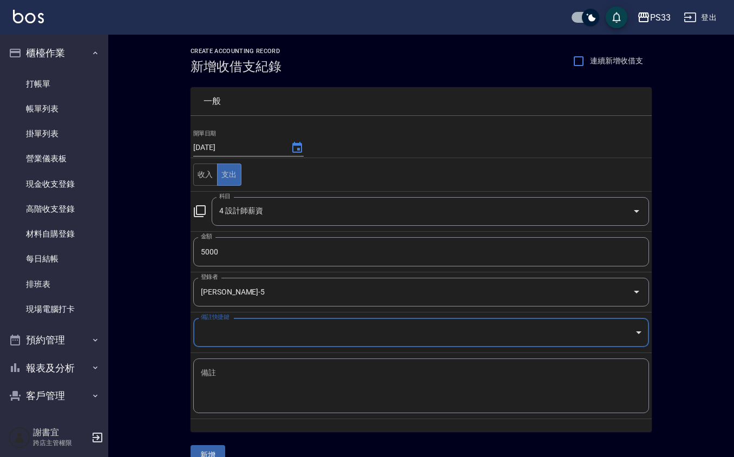
click at [237, 367] on div "x 備註" at bounding box center [421, 385] width 456 height 55
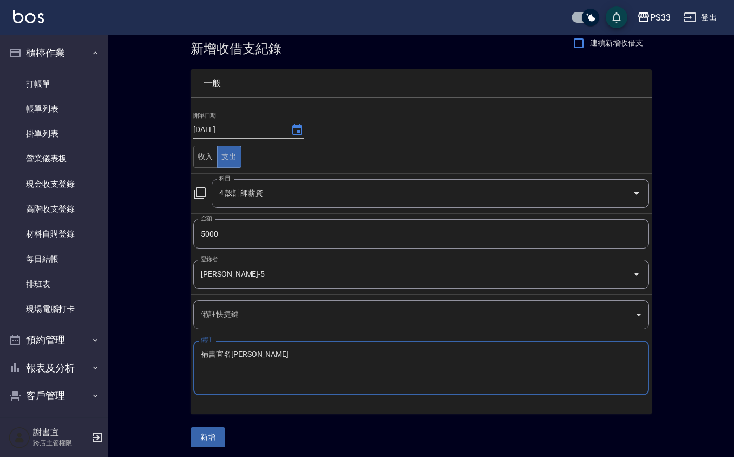
scroll to position [22, 0]
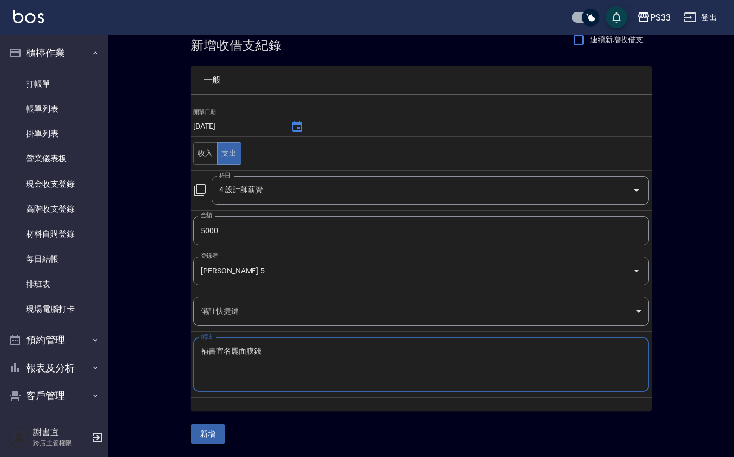
type textarea "補書宜名麗面膜錢"
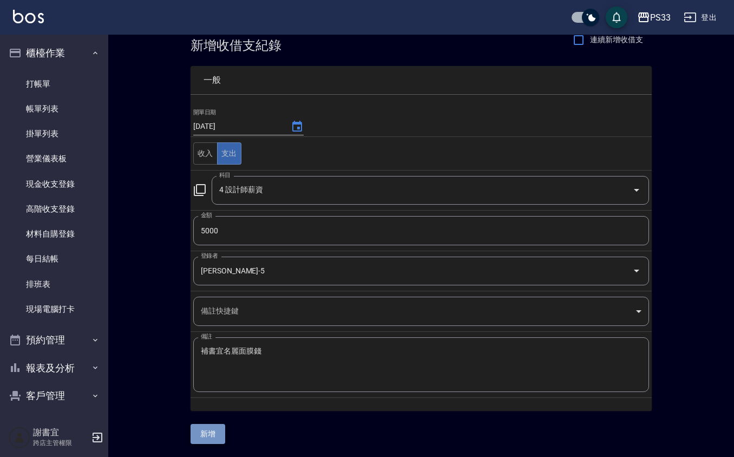
click at [209, 437] on button "新增" at bounding box center [208, 434] width 35 height 20
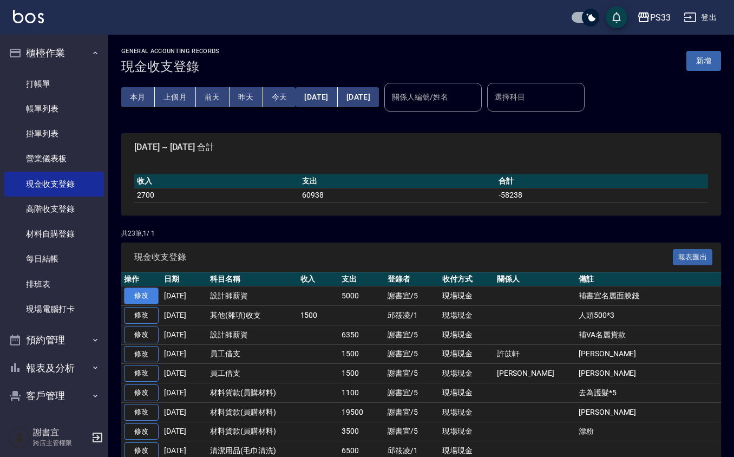
drag, startPoint x: 145, startPoint y: 285, endPoint x: 146, endPoint y: 293, distance: 8.1
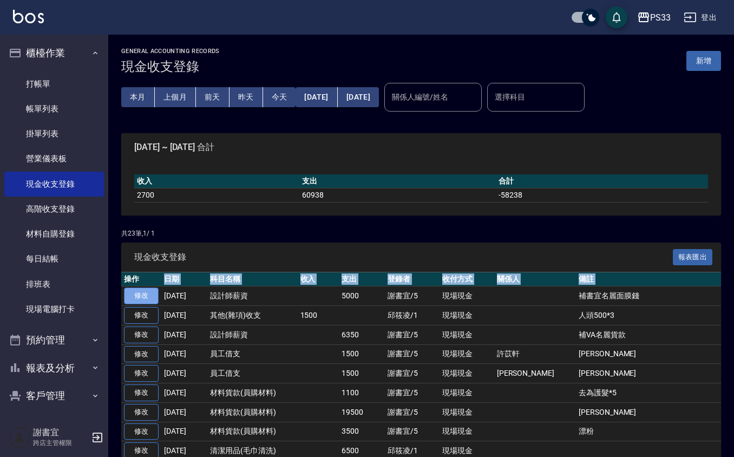
click at [145, 295] on link "修改" at bounding box center [141, 295] width 35 height 17
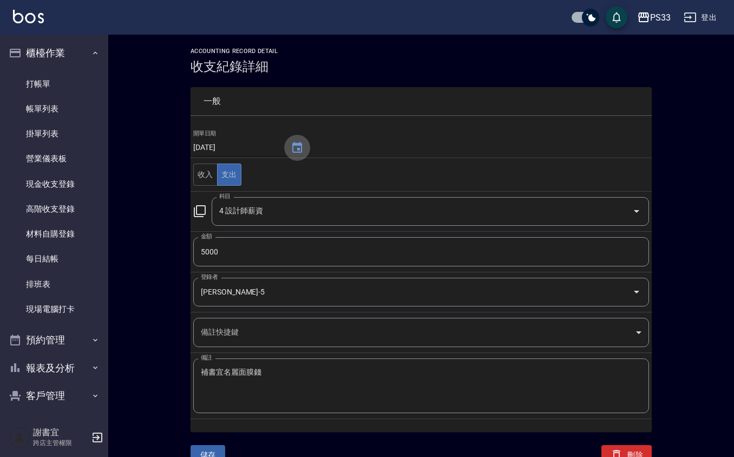
click at [292, 147] on icon "Choose date, selected date is 2025-10-13" at bounding box center [297, 147] width 13 height 13
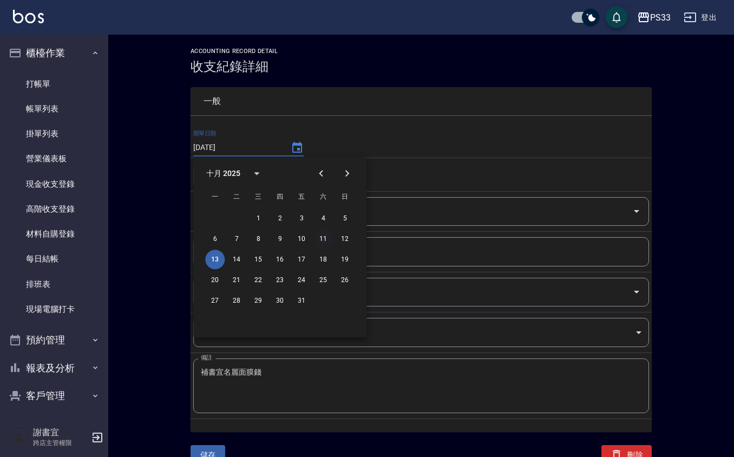
click at [323, 237] on button "11" at bounding box center [322, 238] width 19 height 19
type input "[DATE]"
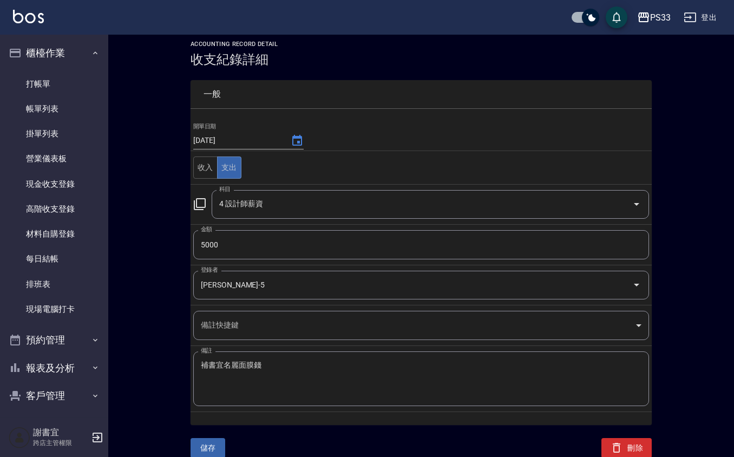
scroll to position [9, 0]
click at [198, 442] on button "儲存" at bounding box center [208, 447] width 35 height 20
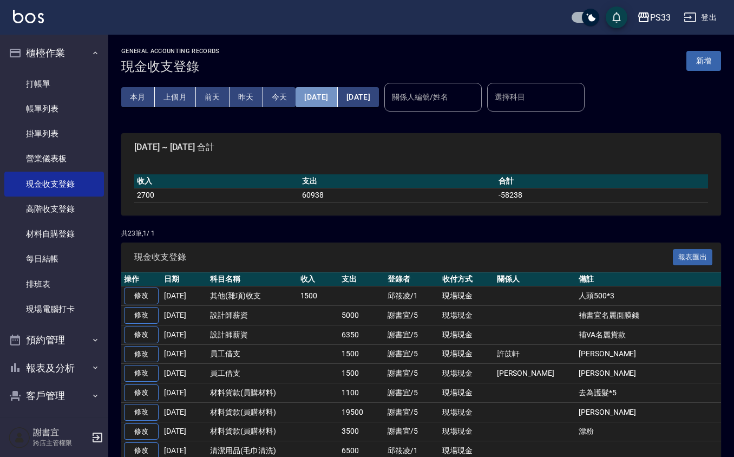
click at [337, 95] on button "[DATE]" at bounding box center [317, 97] width 42 height 20
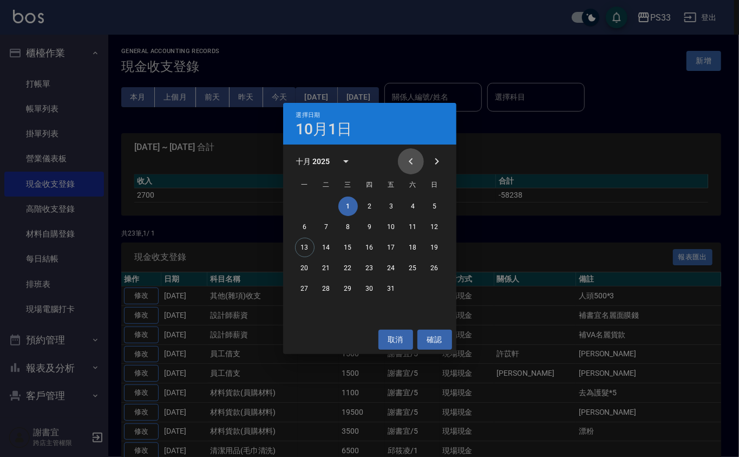
click at [407, 162] on icon "Previous month" at bounding box center [410, 161] width 13 height 13
click at [412, 160] on icon "Previous month" at bounding box center [410, 161] width 13 height 13
click at [388, 204] on button "1" at bounding box center [391, 206] width 19 height 19
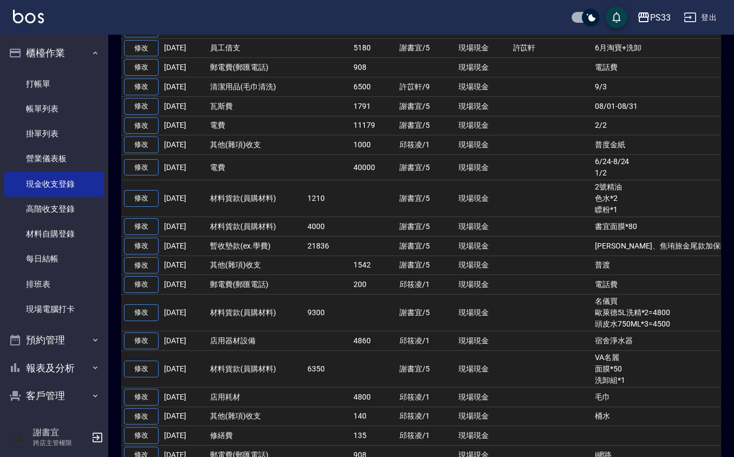
scroll to position [1136, 0]
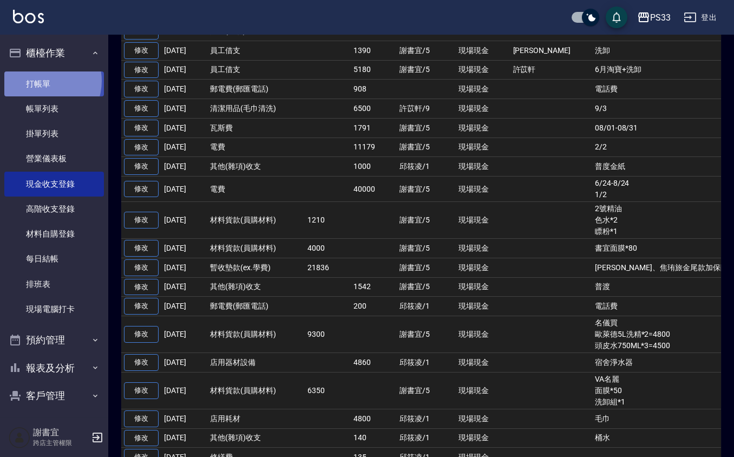
click at [42, 81] on link "打帳單" at bounding box center [54, 83] width 100 height 25
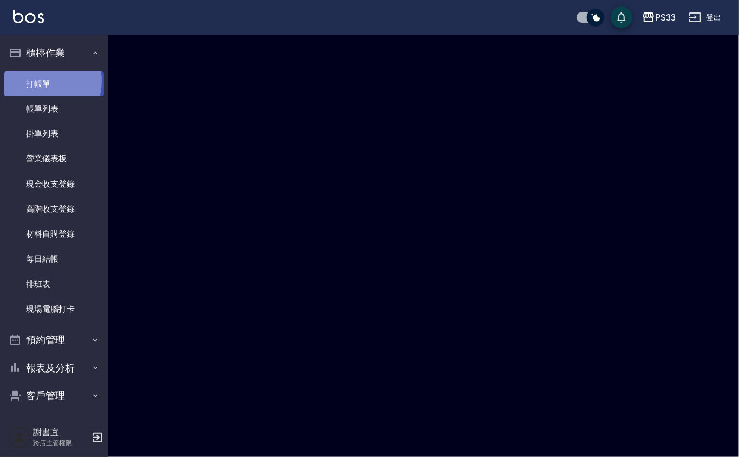
click at [42, 80] on link "打帳單" at bounding box center [54, 83] width 100 height 25
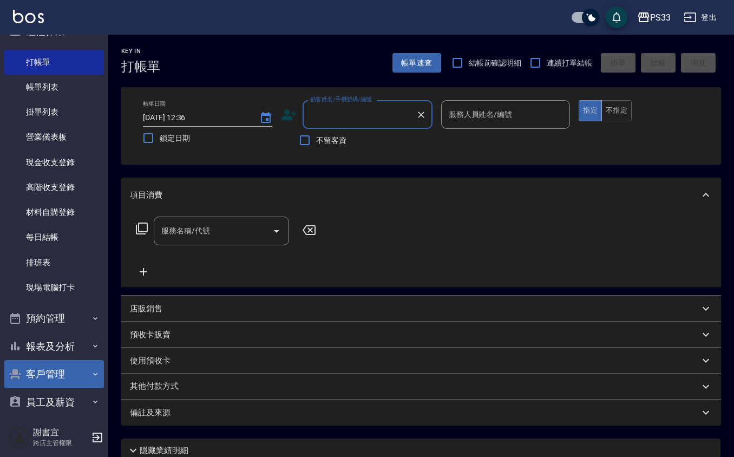
scroll to position [33, 0]
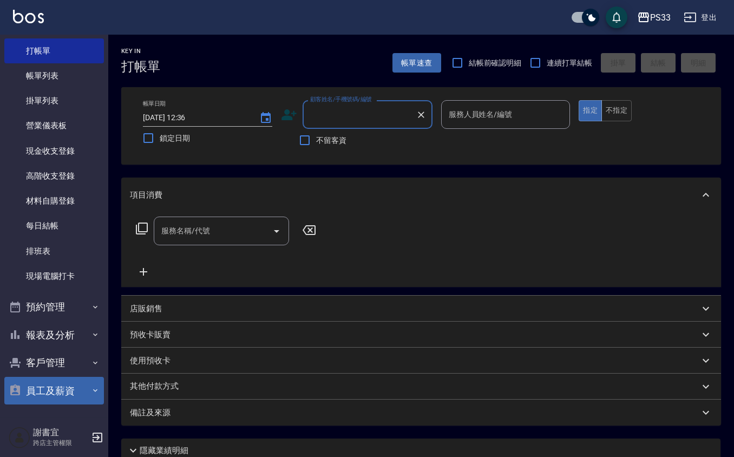
click at [62, 397] on button "員工及薪資" at bounding box center [54, 391] width 100 height 28
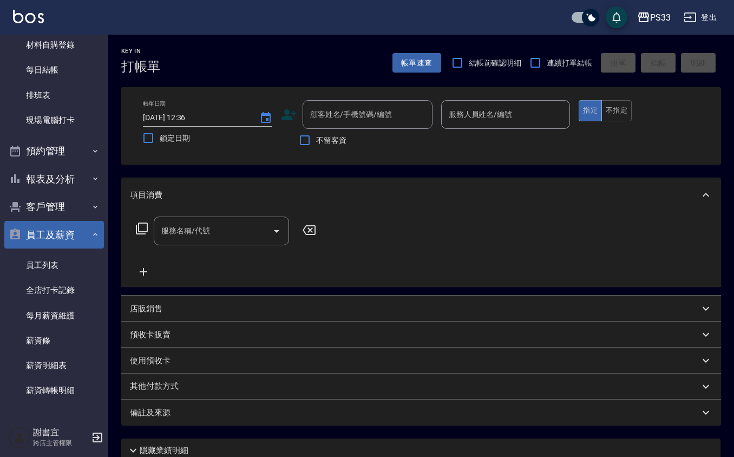
scroll to position [192, 0]
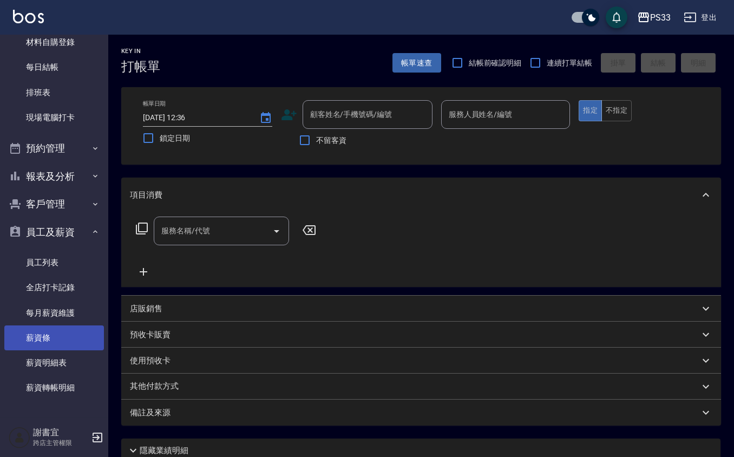
click at [60, 339] on link "薪資條" at bounding box center [54, 337] width 100 height 25
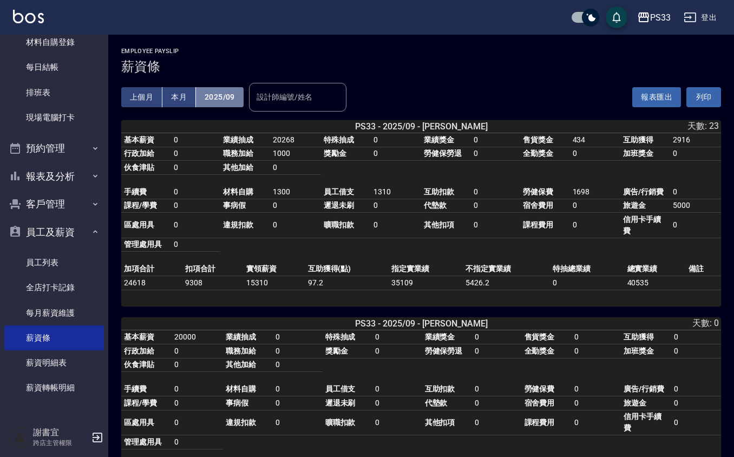
click at [222, 102] on button "2025/09" at bounding box center [220, 97] width 48 height 20
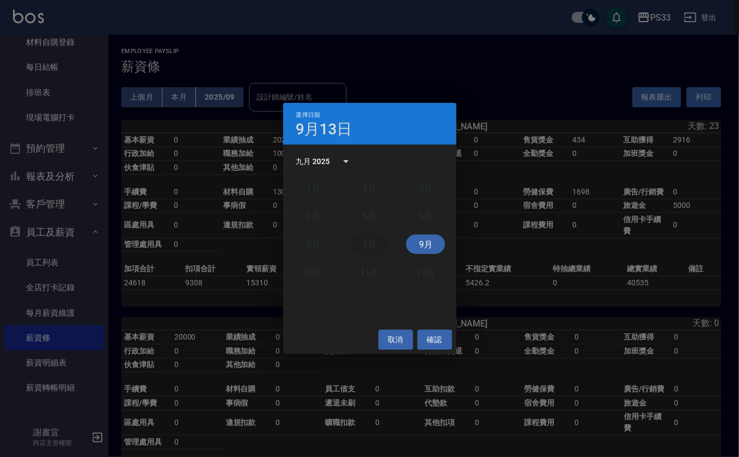
click at [367, 243] on button "8月" at bounding box center [369, 243] width 39 height 19
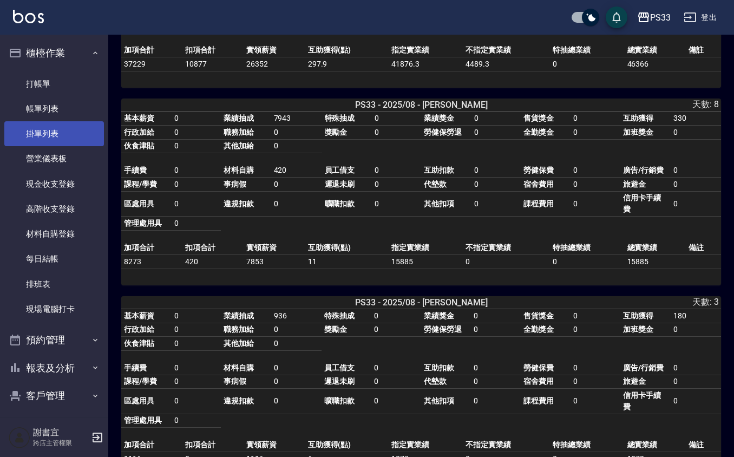
scroll to position [1660, 0]
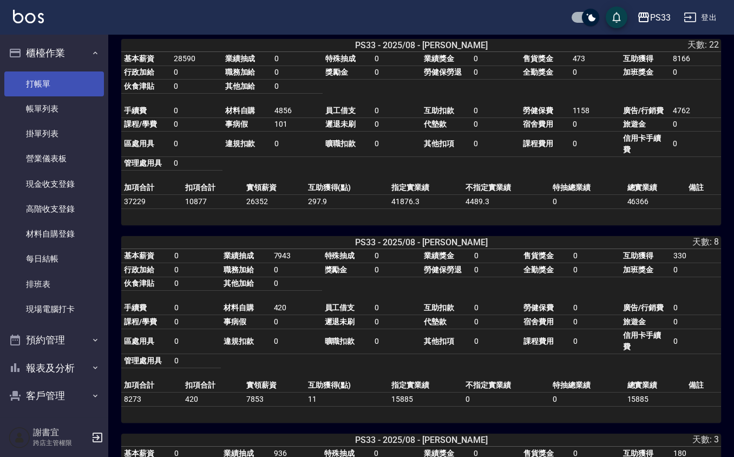
click at [72, 76] on link "打帳單" at bounding box center [54, 83] width 100 height 25
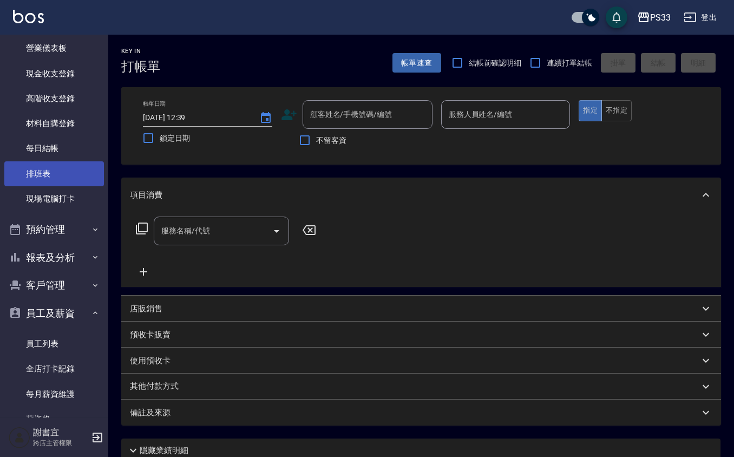
scroll to position [144, 0]
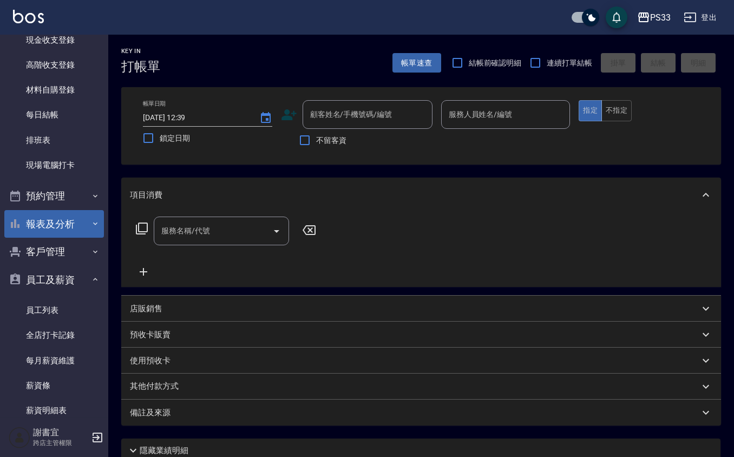
click at [73, 222] on button "報表及分析" at bounding box center [54, 224] width 100 height 28
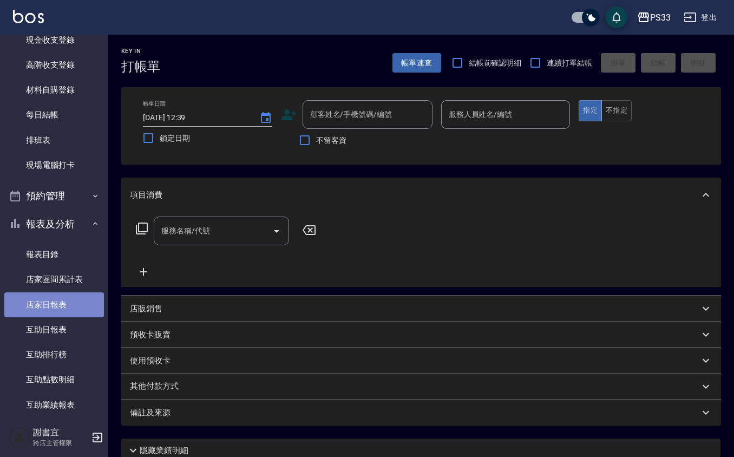
click at [64, 307] on link "店家日報表" at bounding box center [54, 304] width 100 height 25
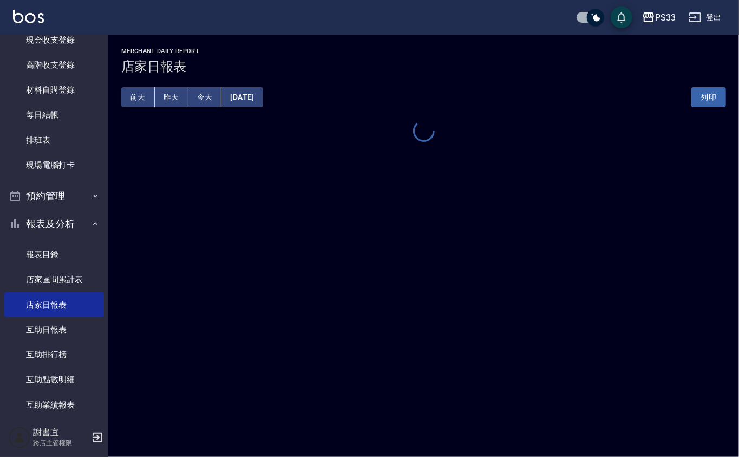
click at [252, 94] on button "[DATE]" at bounding box center [241, 97] width 41 height 20
click at [259, 92] on button "[DATE]" at bounding box center [241, 97] width 41 height 20
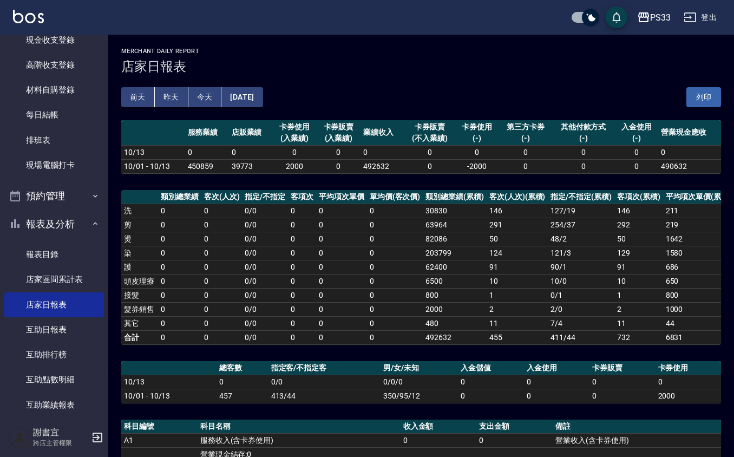
click at [395, 226] on td "0" at bounding box center [395, 225] width 56 height 14
click at [263, 95] on button "[DATE]" at bounding box center [241, 97] width 41 height 20
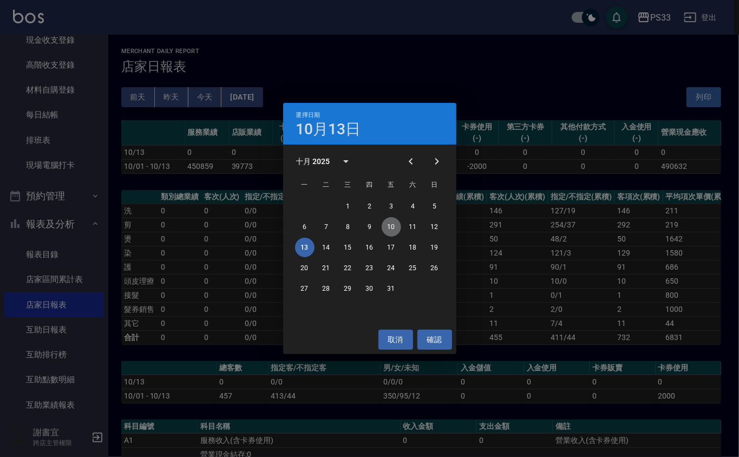
click at [400, 225] on button "10" at bounding box center [391, 226] width 19 height 19
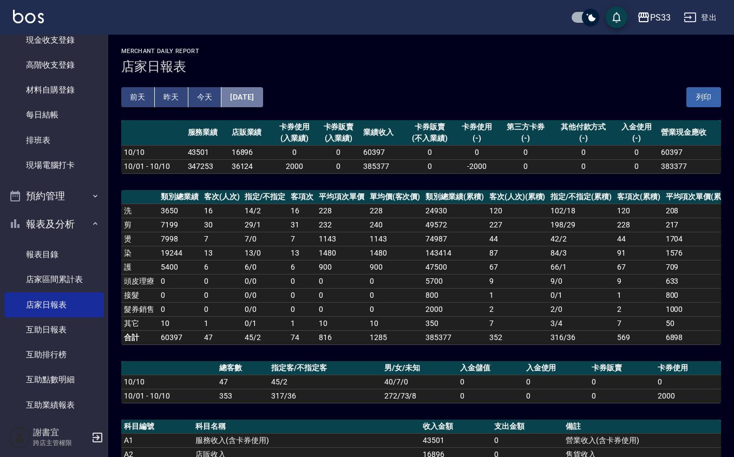
click at [256, 96] on button "[DATE]" at bounding box center [241, 97] width 41 height 20
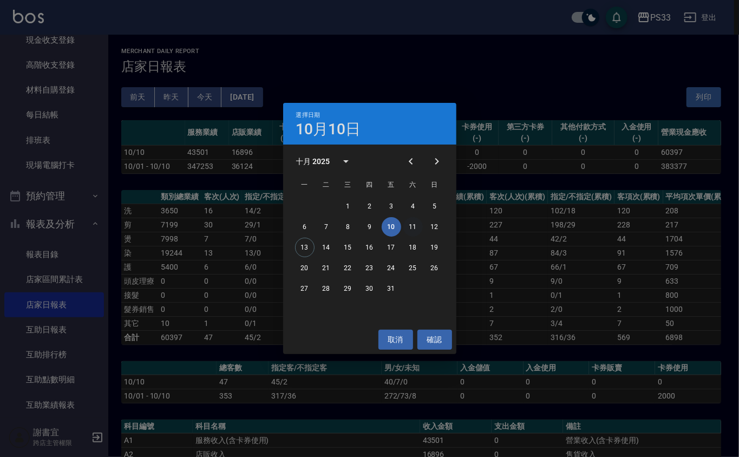
click at [412, 221] on button "11" at bounding box center [412, 226] width 19 height 19
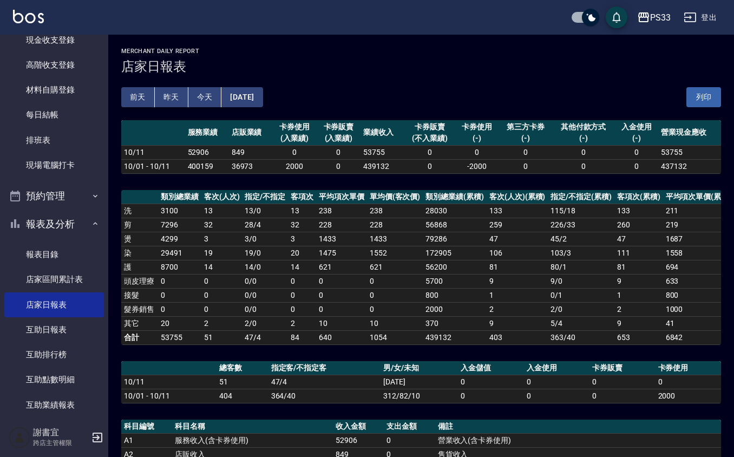
click at [252, 93] on button "[DATE]" at bounding box center [241, 97] width 41 height 20
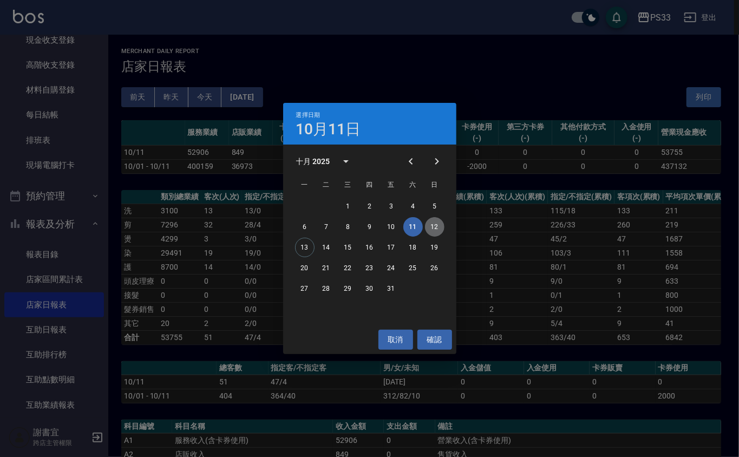
click at [440, 224] on button "12" at bounding box center [434, 226] width 19 height 19
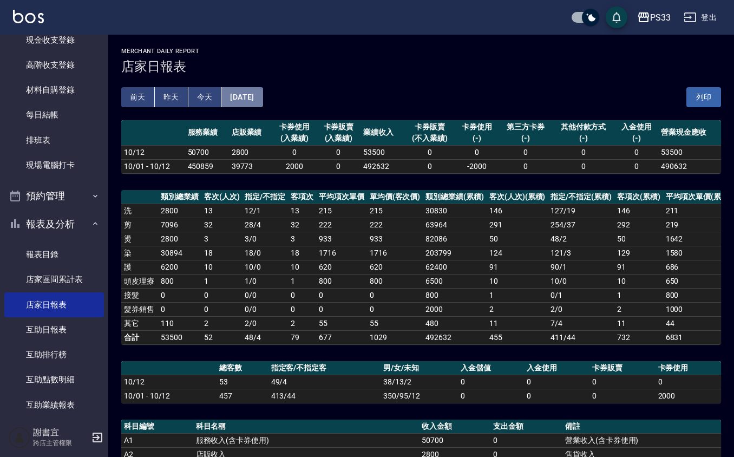
click at [263, 99] on button "[DATE]" at bounding box center [241, 97] width 41 height 20
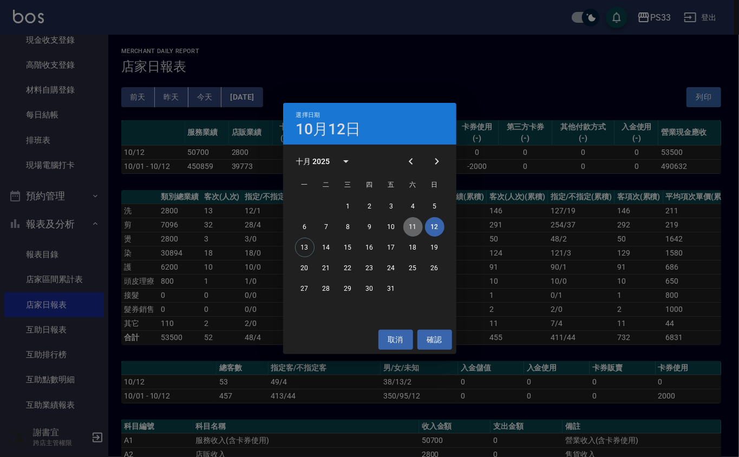
click at [417, 221] on button "11" at bounding box center [412, 226] width 19 height 19
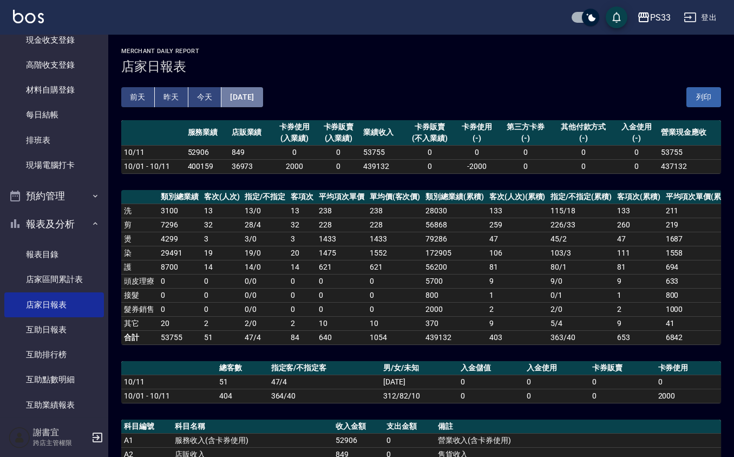
click at [252, 95] on button "[DATE]" at bounding box center [241, 97] width 41 height 20
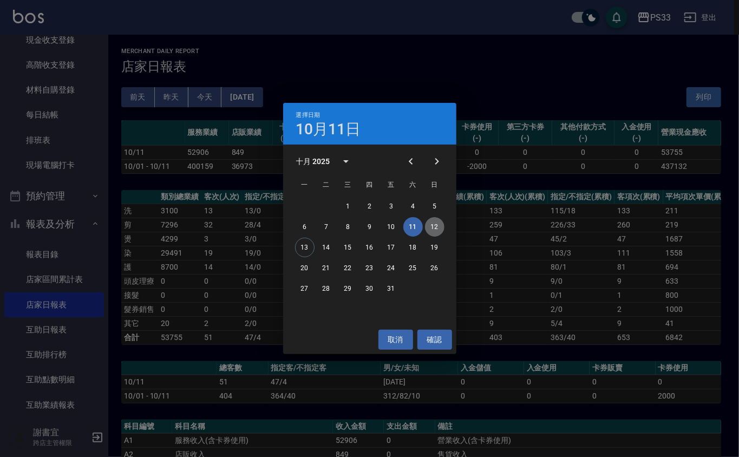
click at [429, 231] on button "12" at bounding box center [434, 226] width 19 height 19
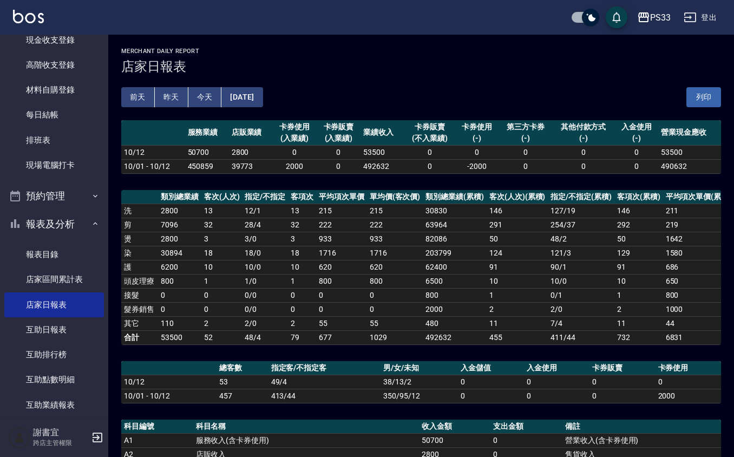
click at [263, 102] on button "[DATE]" at bounding box center [241, 97] width 41 height 20
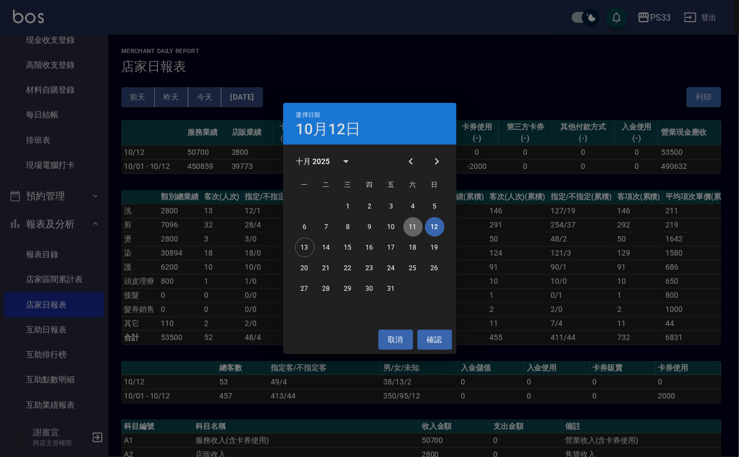
click at [410, 219] on button "11" at bounding box center [412, 226] width 19 height 19
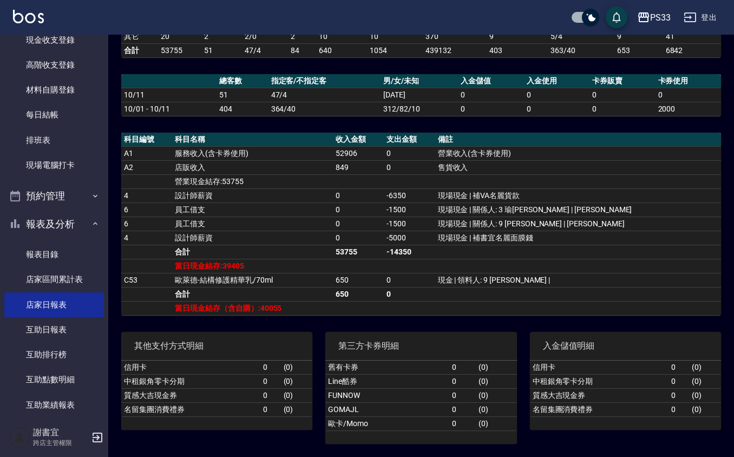
scroll to position [304, 0]
click at [644, 111] on td "0" at bounding box center [623, 109] width 66 height 14
click at [215, 416] on td "名留集團消費禮券" at bounding box center [190, 409] width 139 height 14
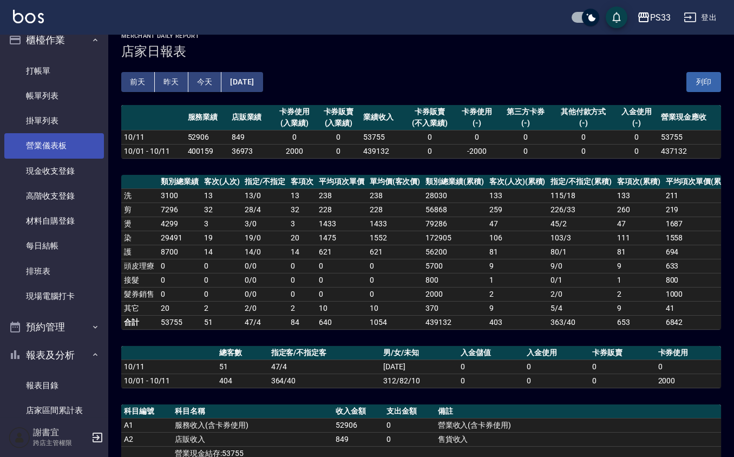
scroll to position [0, 0]
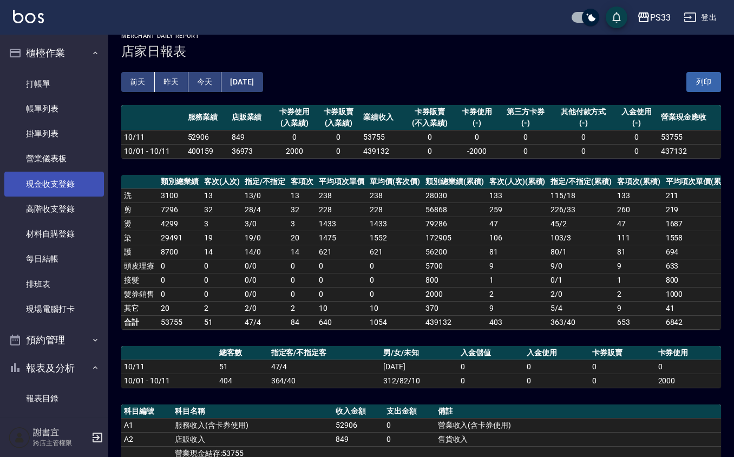
click at [64, 183] on link "現金收支登錄" at bounding box center [54, 184] width 100 height 25
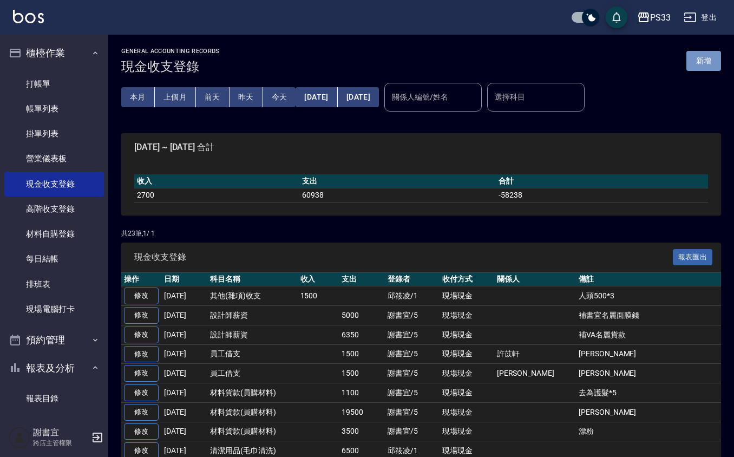
click at [706, 66] on button "新增" at bounding box center [703, 61] width 35 height 20
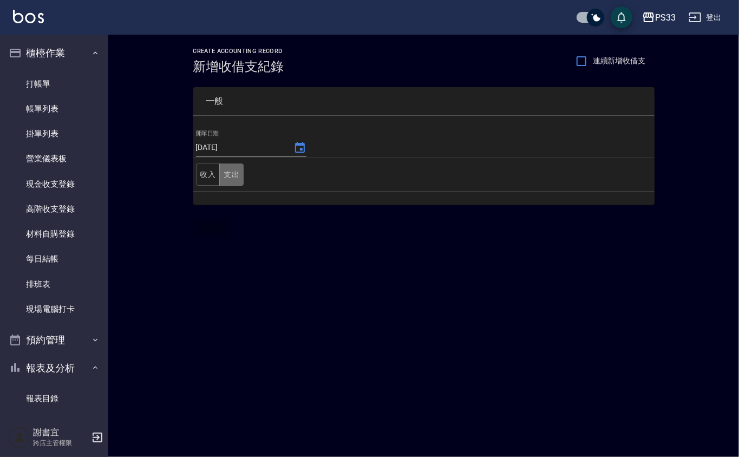
click at [234, 165] on button "支出" at bounding box center [231, 174] width 24 height 22
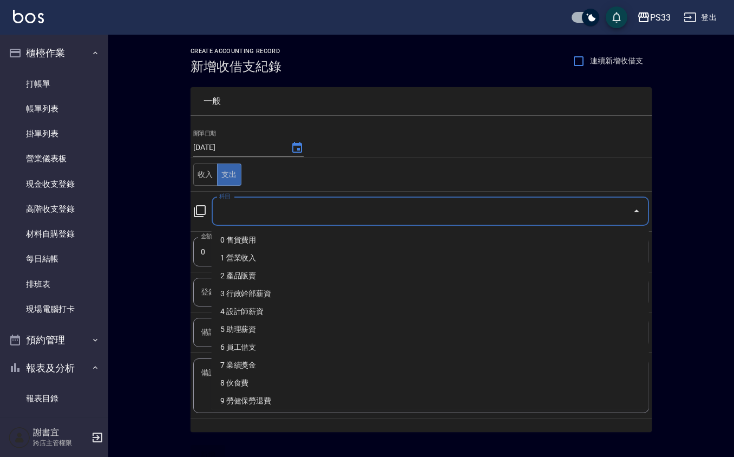
click at [262, 213] on input "科目" at bounding box center [422, 211] width 411 height 19
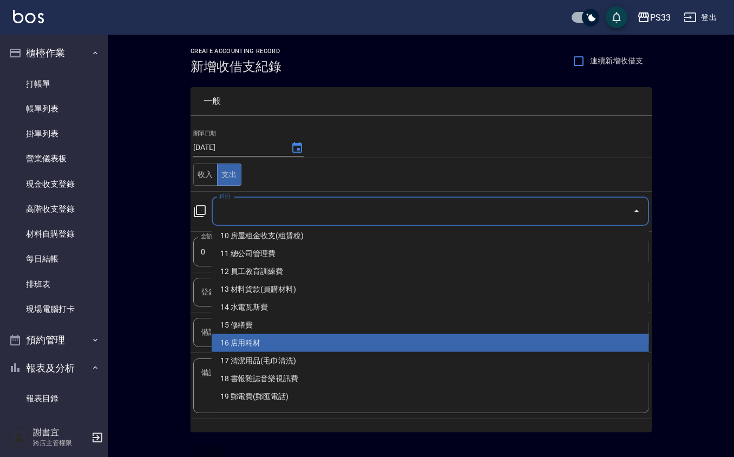
scroll to position [217, 0]
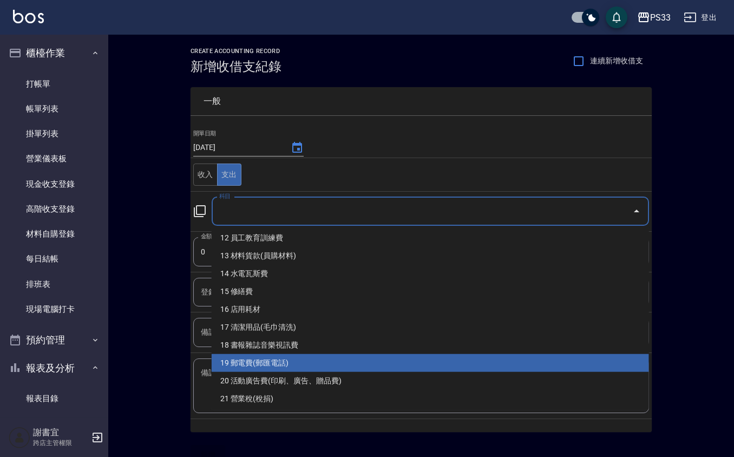
click at [292, 358] on li "19 郵電費(郵匯電話)" at bounding box center [430, 363] width 437 height 18
type input "19 郵電費(郵匯電話)"
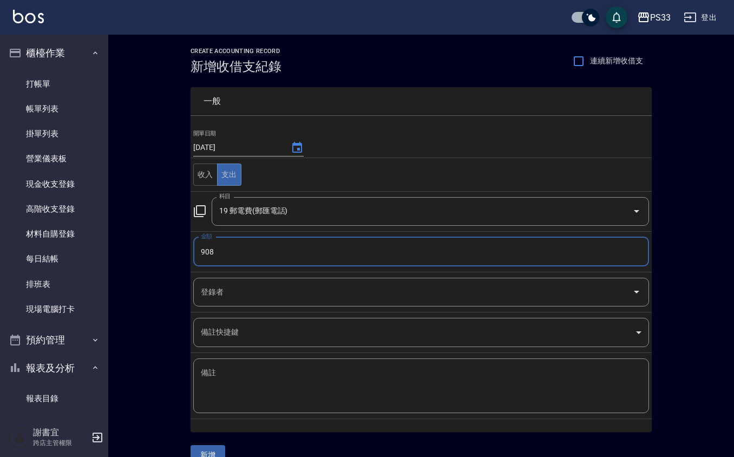
type input "908"
click at [250, 401] on textarea "備註" at bounding box center [421, 386] width 441 height 37
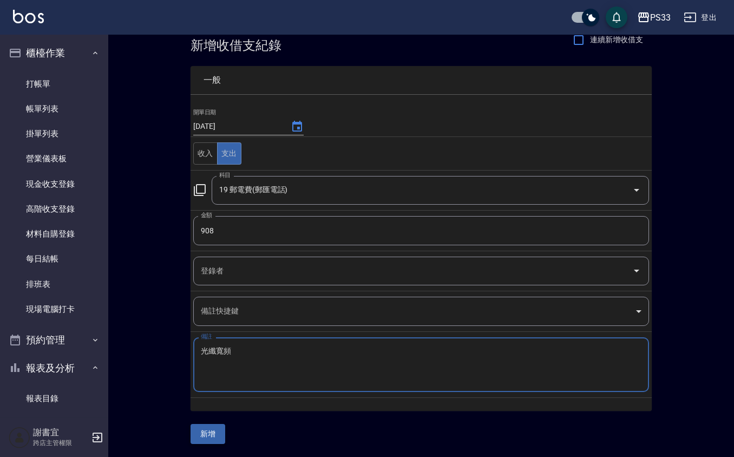
type textarea "光纖寬頻"
click at [204, 430] on button "新增" at bounding box center [208, 434] width 35 height 20
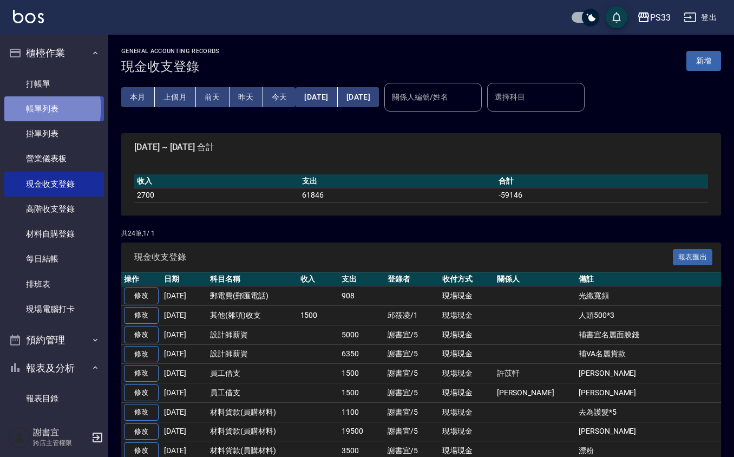
click at [37, 107] on link "帳單列表" at bounding box center [54, 108] width 100 height 25
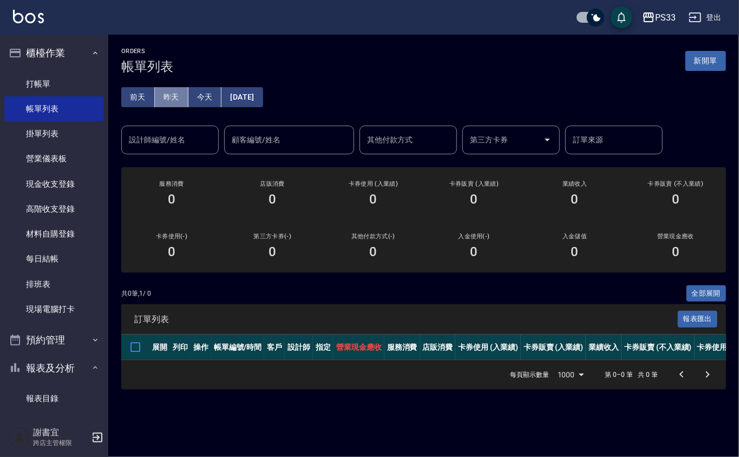
click at [179, 98] on button "昨天" at bounding box center [172, 97] width 34 height 20
